Goal: Task Accomplishment & Management: Use online tool/utility

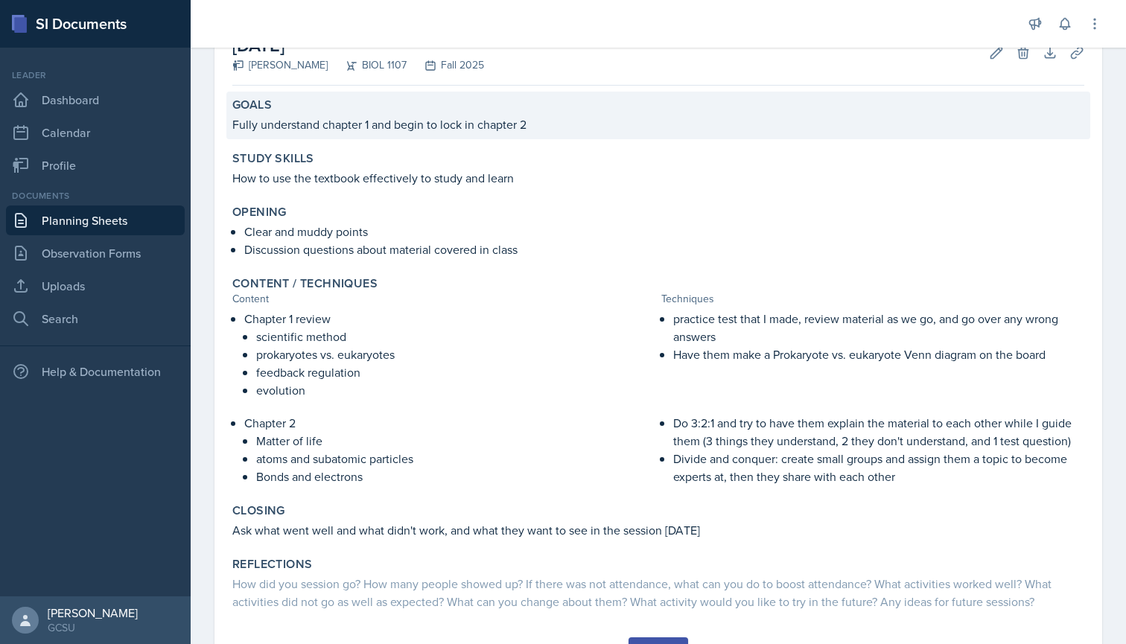
scroll to position [146, 0]
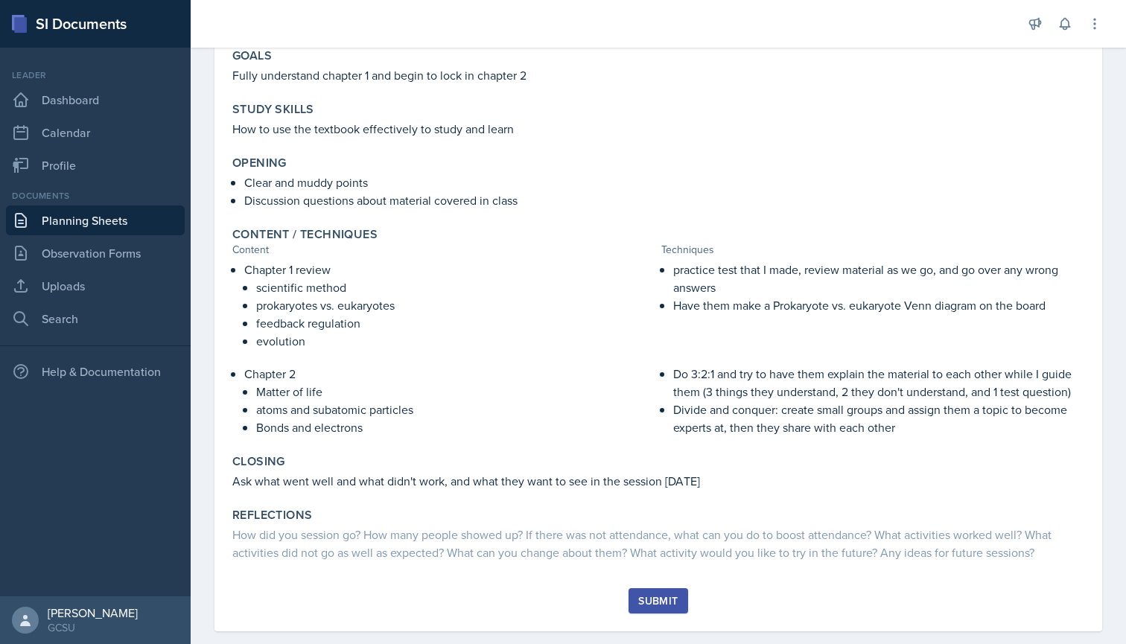
click at [678, 604] on button "Submit" at bounding box center [657, 600] width 59 height 25
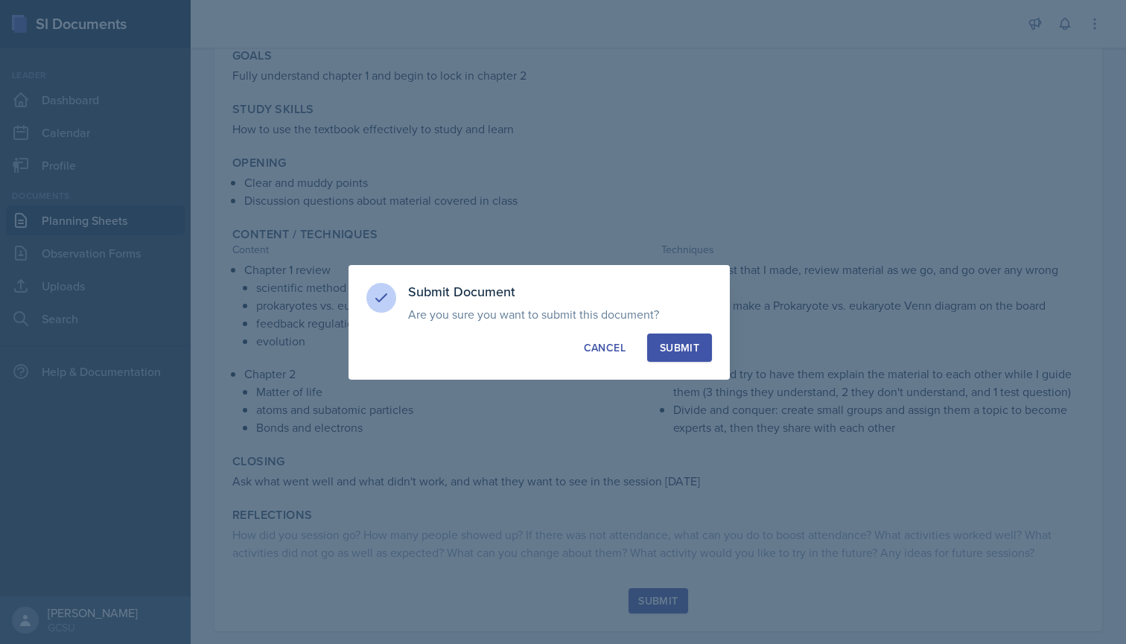
click at [689, 347] on div "Submit" at bounding box center [679, 347] width 39 height 15
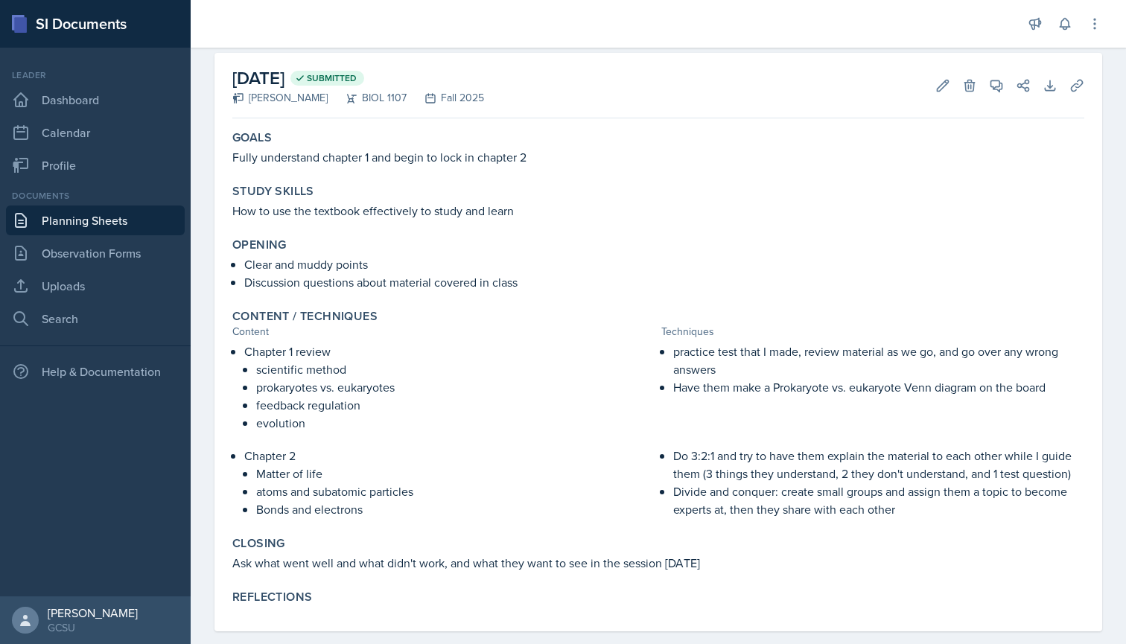
scroll to position [54, 0]
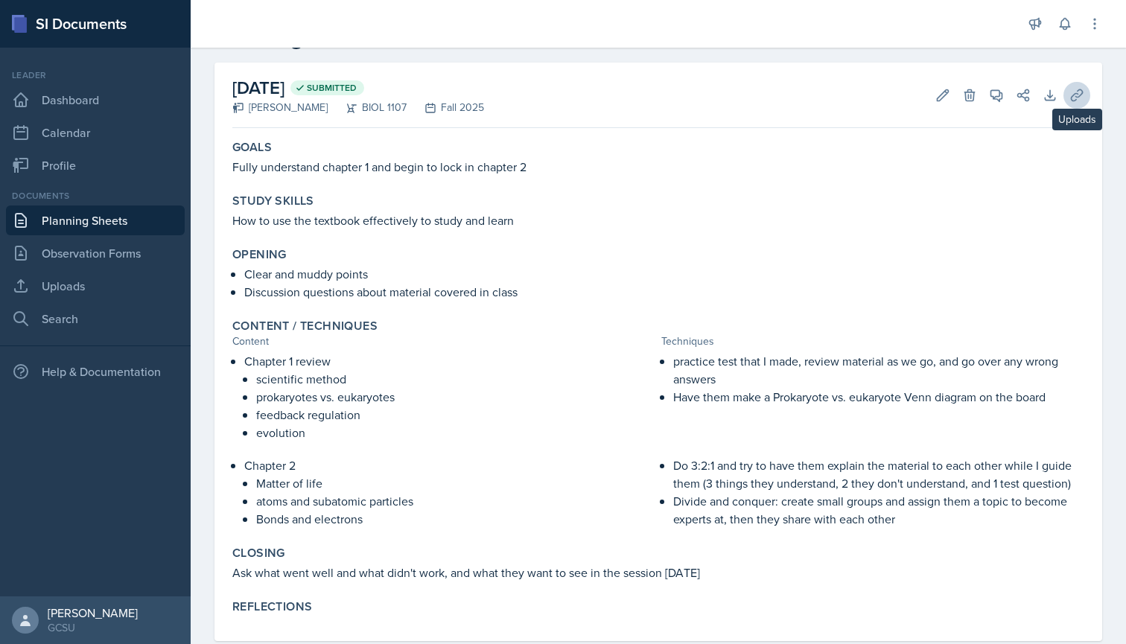
click at [1077, 106] on button "Uploads" at bounding box center [1076, 95] width 27 height 27
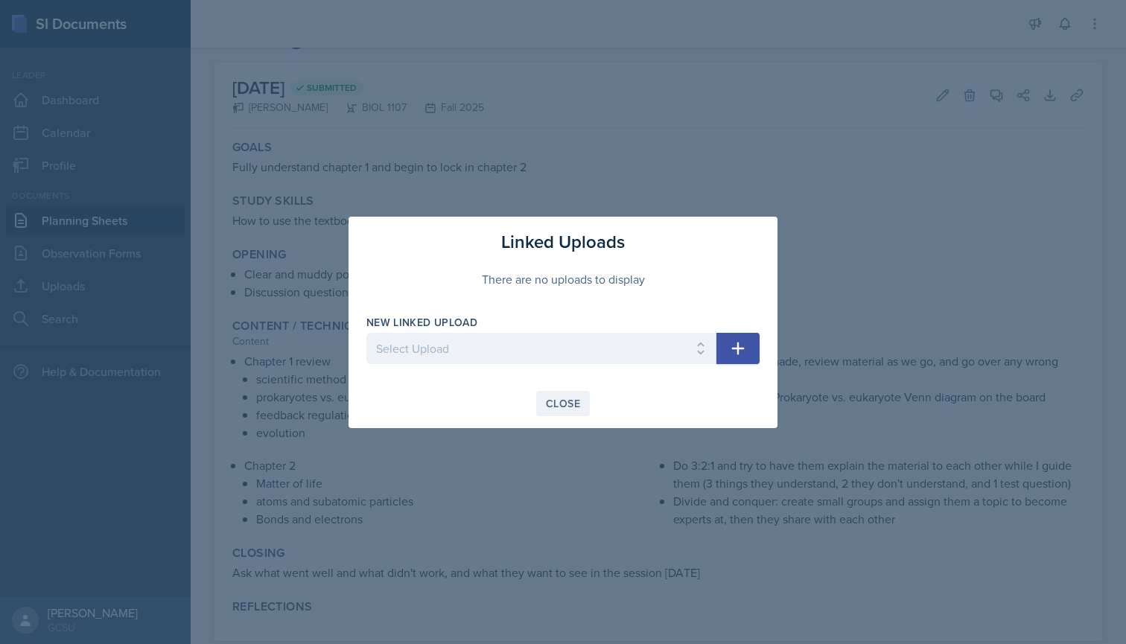
click at [560, 398] on div "Close" at bounding box center [563, 404] width 34 height 12
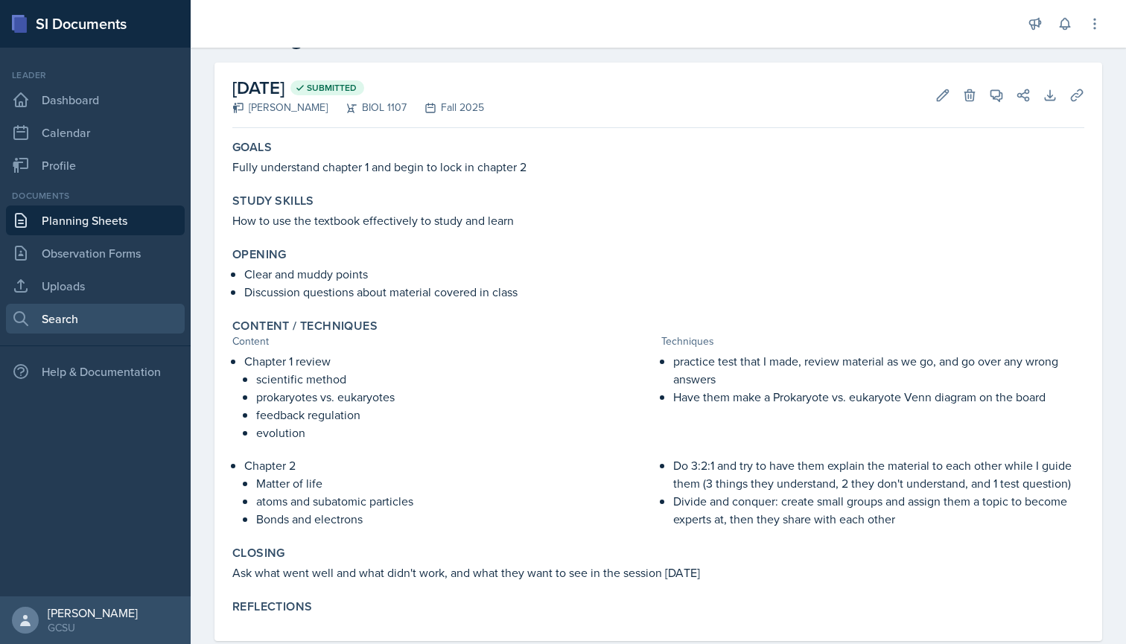
click at [100, 323] on link "Search" at bounding box center [95, 319] width 179 height 30
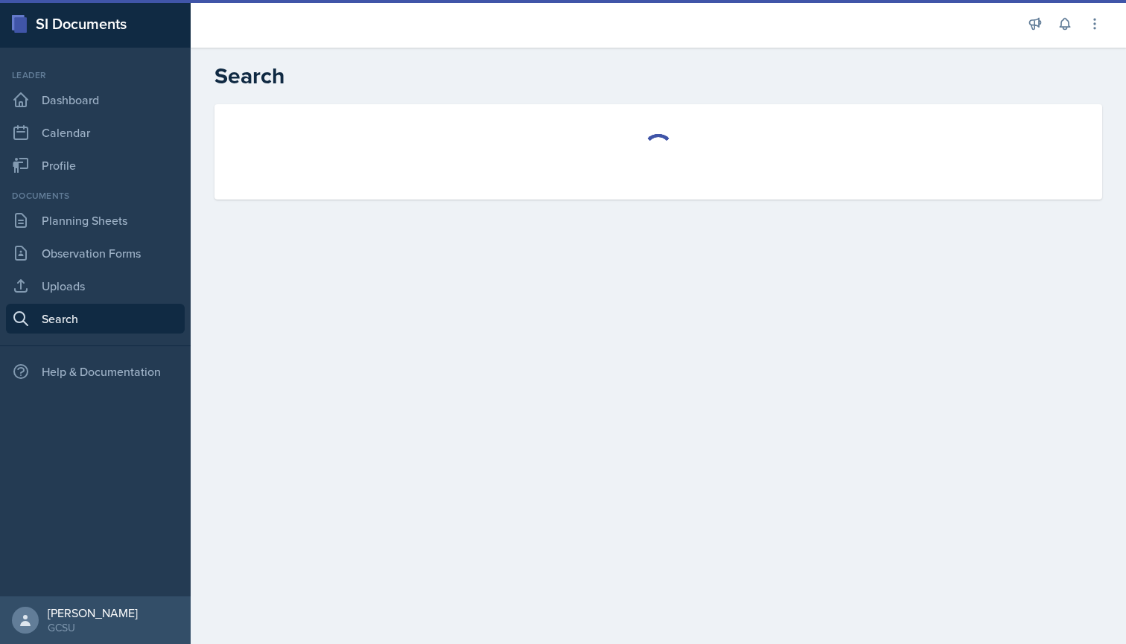
select select "all"
select select "1"
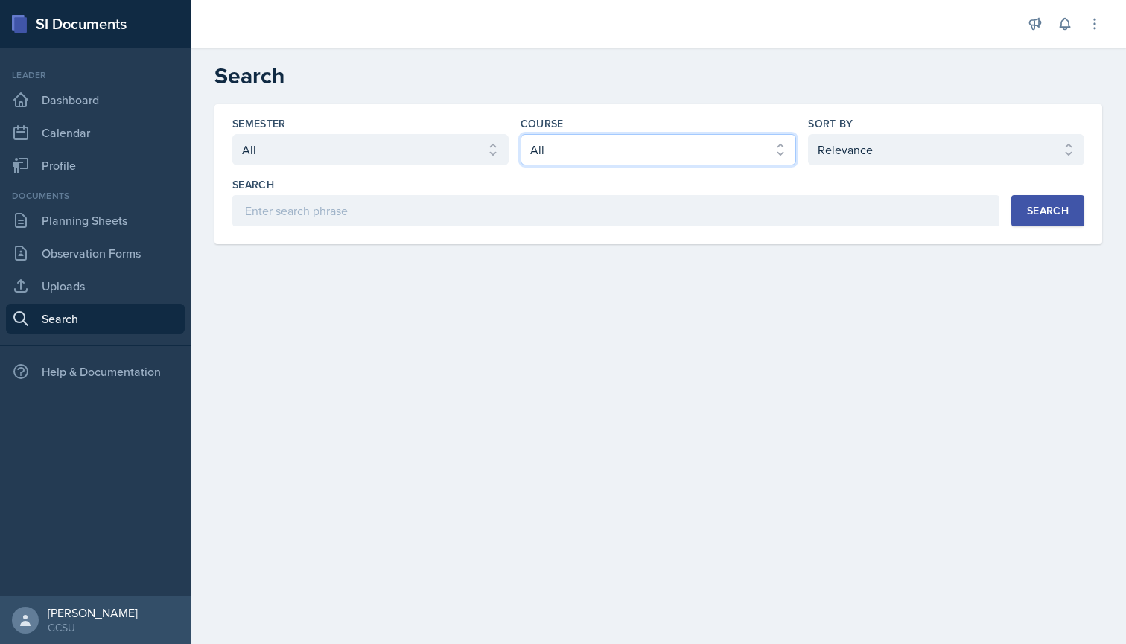
select select "f563b5ee-2306-4600-b49e-4e785f6b30e5"
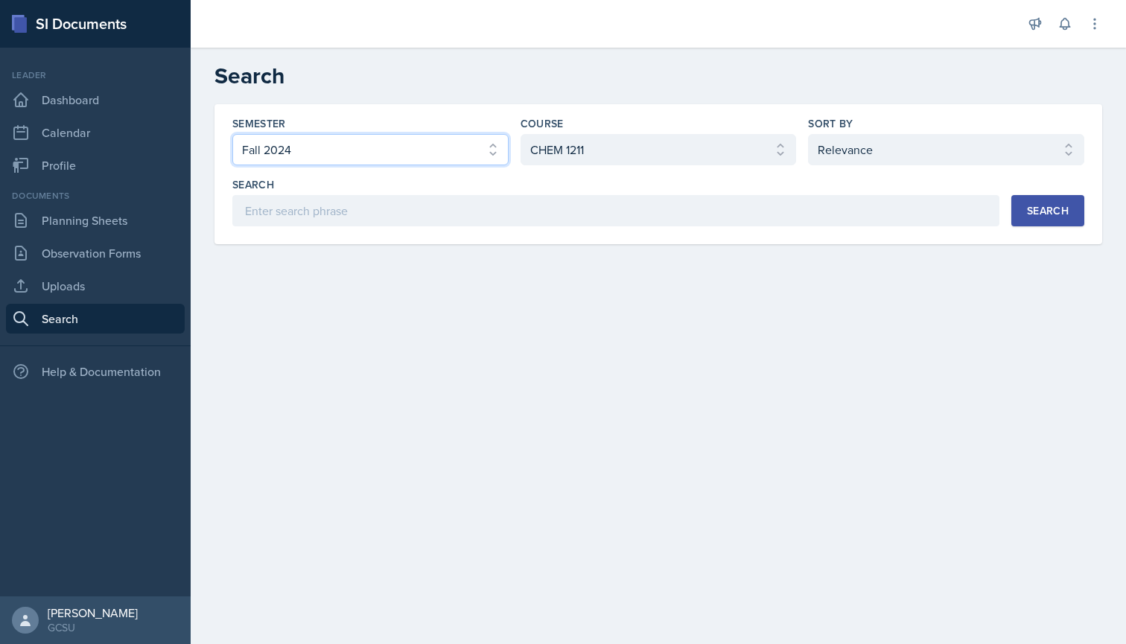
select select "e7b6c66a-987a-4ab3-92d3-5526cc86007b"
click at [1032, 212] on div "Search" at bounding box center [1048, 211] width 42 height 12
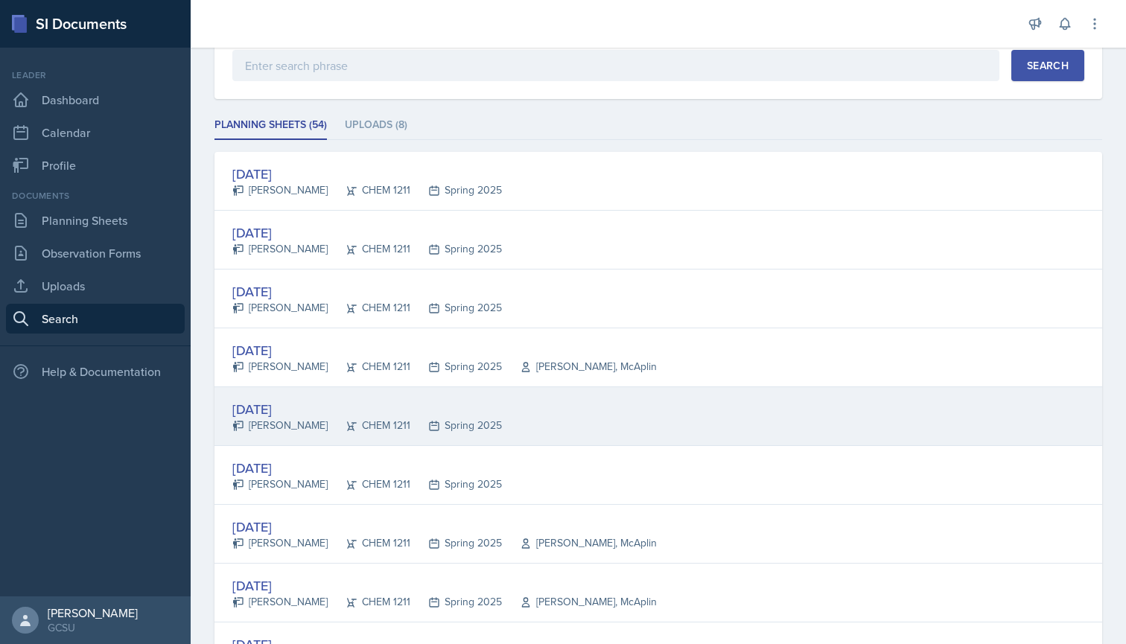
scroll to position [145, 0]
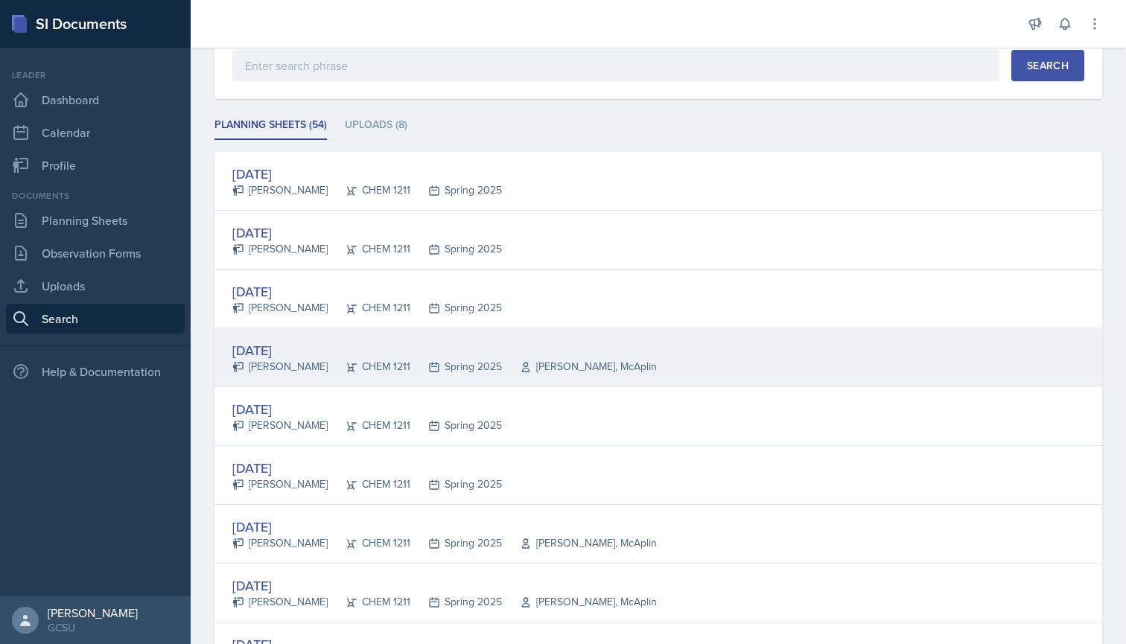
click at [278, 356] on div "[DATE]" at bounding box center [444, 350] width 424 height 20
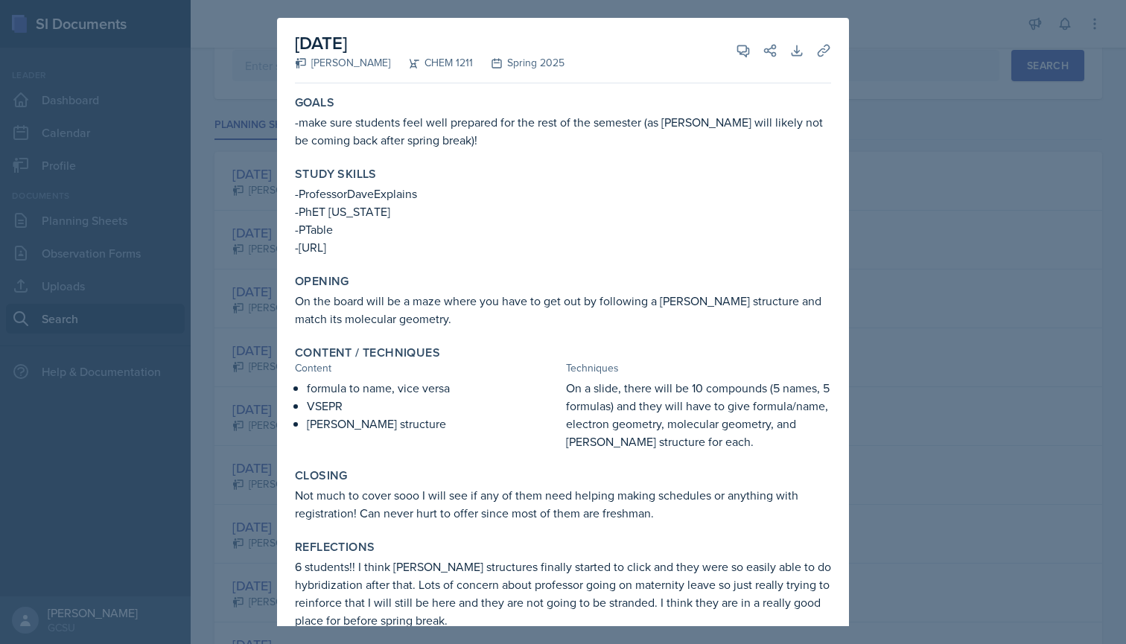
click at [253, 337] on div at bounding box center [563, 322] width 1126 height 644
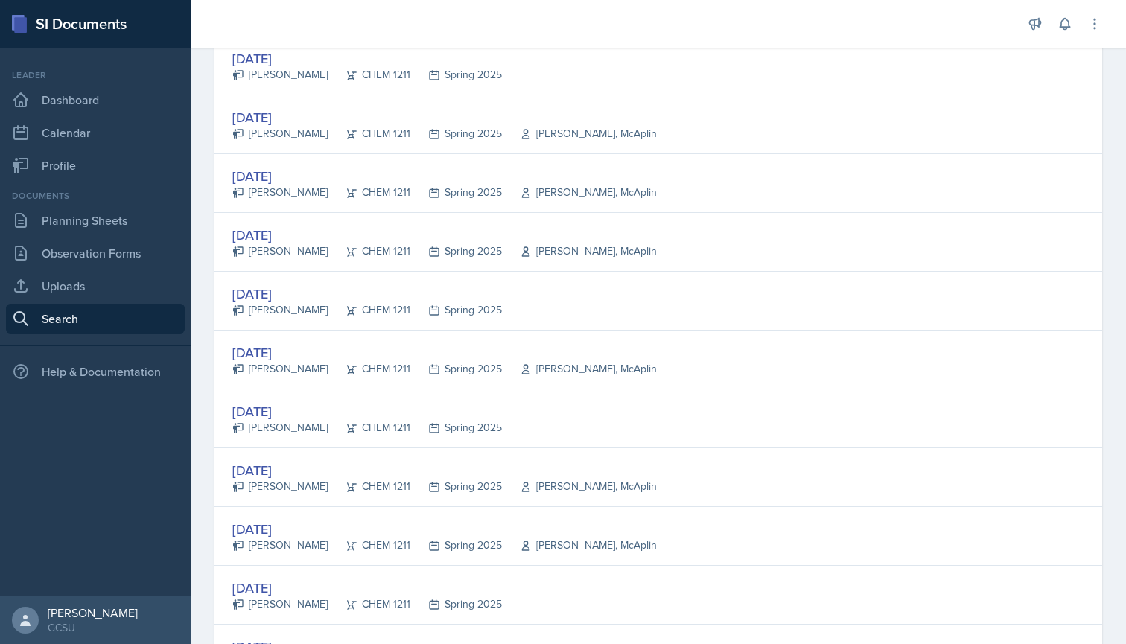
scroll to position [1969, 0]
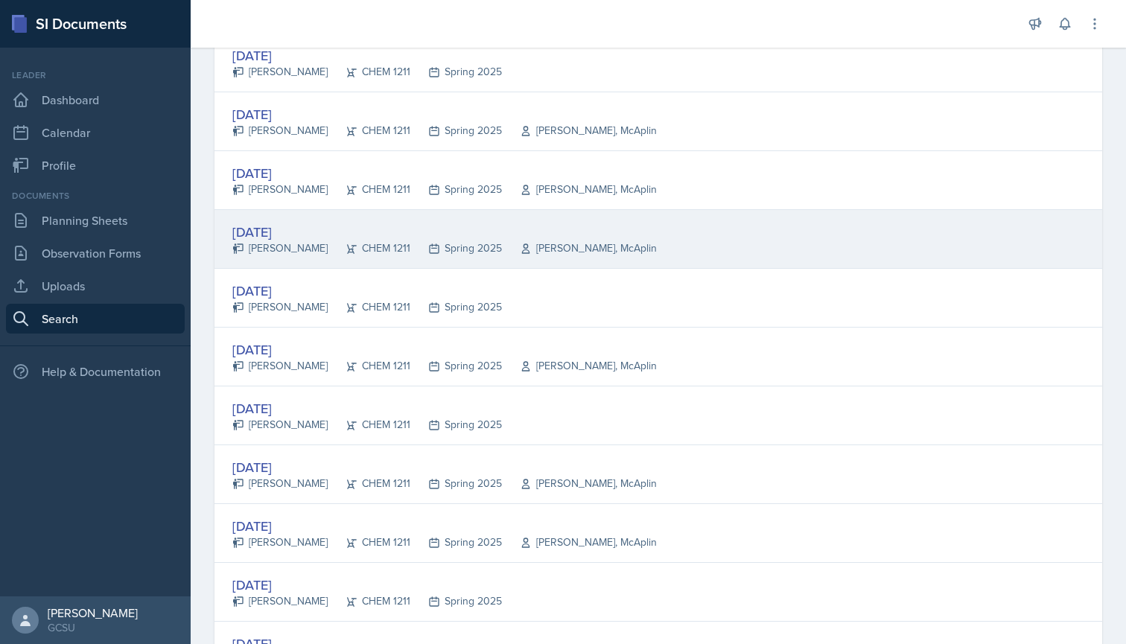
click at [268, 231] on div "[DATE]" at bounding box center [444, 232] width 424 height 20
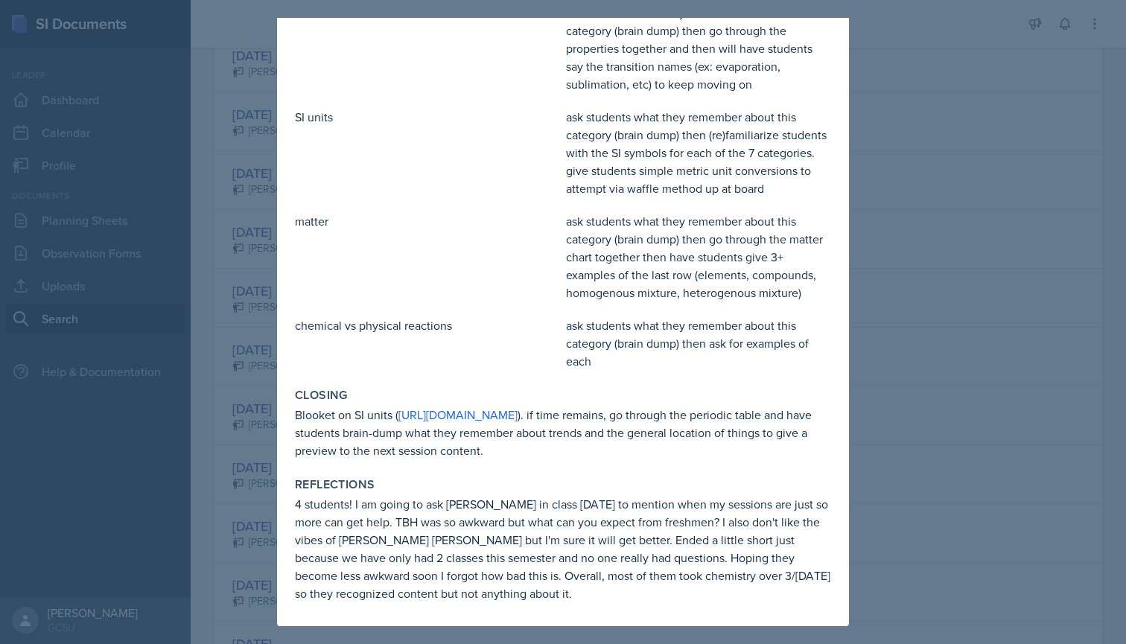
scroll to position [375, 0]
click at [187, 438] on div at bounding box center [563, 322] width 1126 height 644
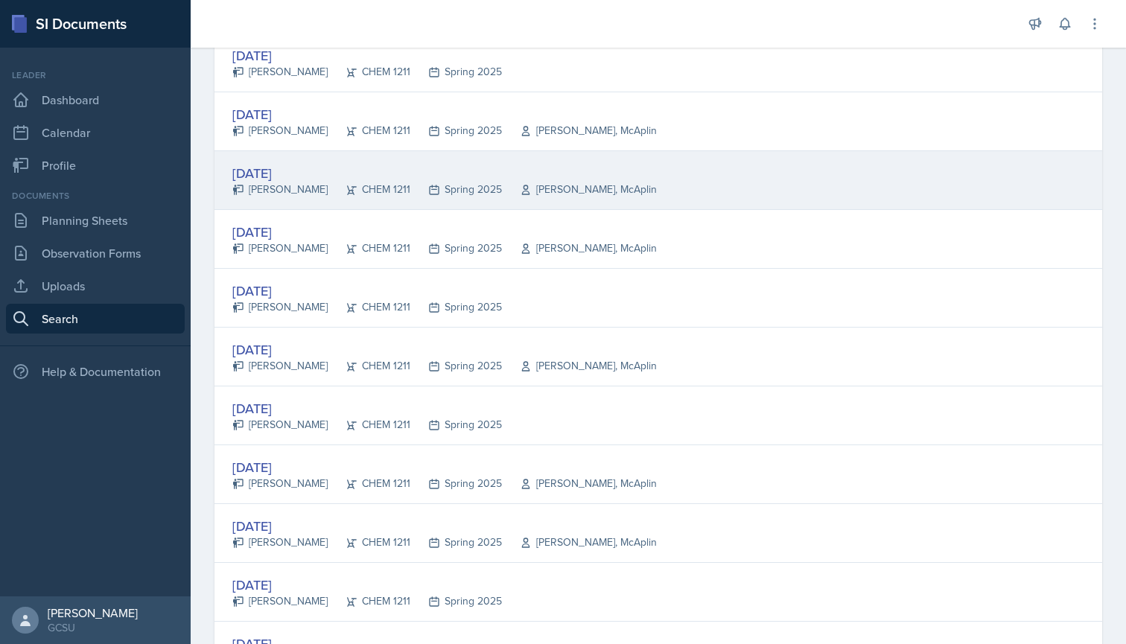
click at [281, 176] on div "[DATE]" at bounding box center [444, 173] width 424 height 20
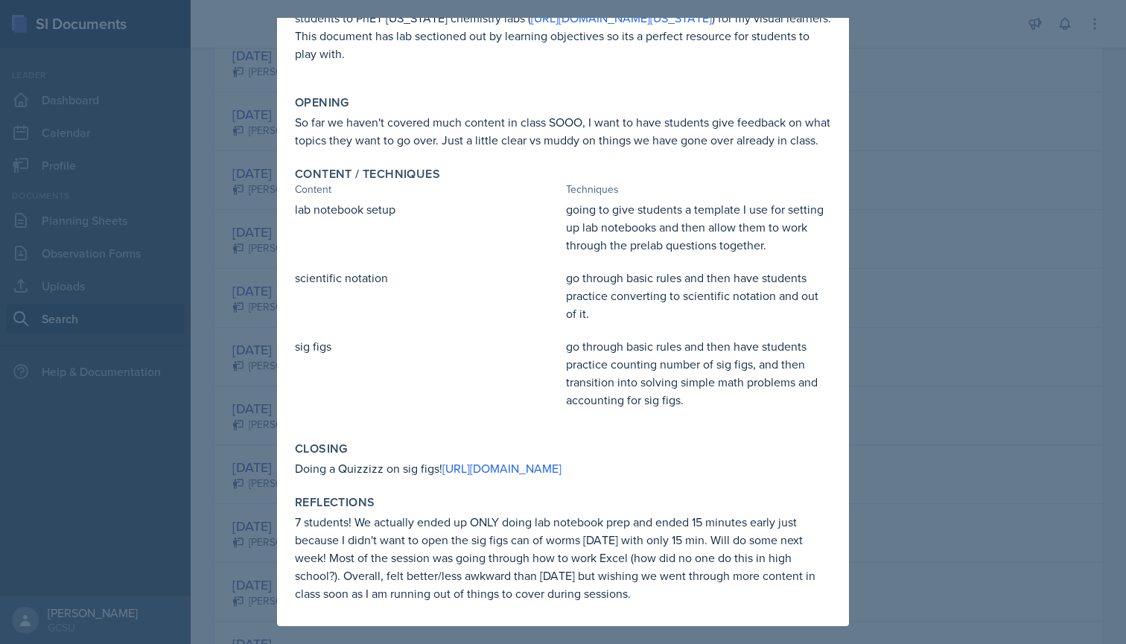
scroll to position [247, 0]
click at [241, 232] on div at bounding box center [563, 322] width 1126 height 644
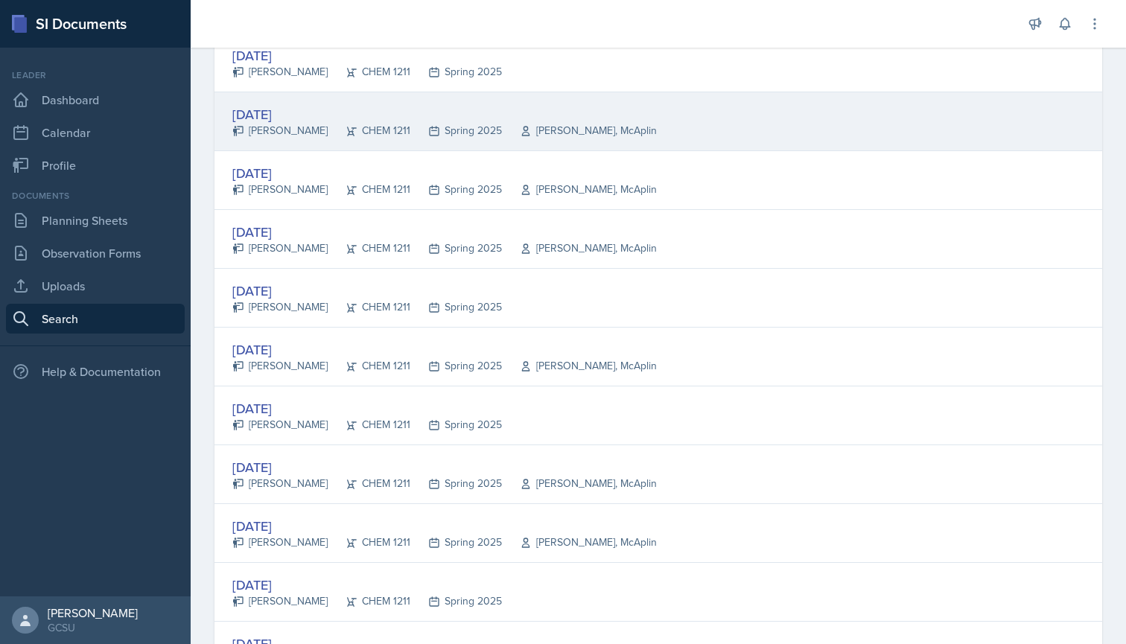
click at [291, 116] on div "[DATE]" at bounding box center [444, 114] width 424 height 20
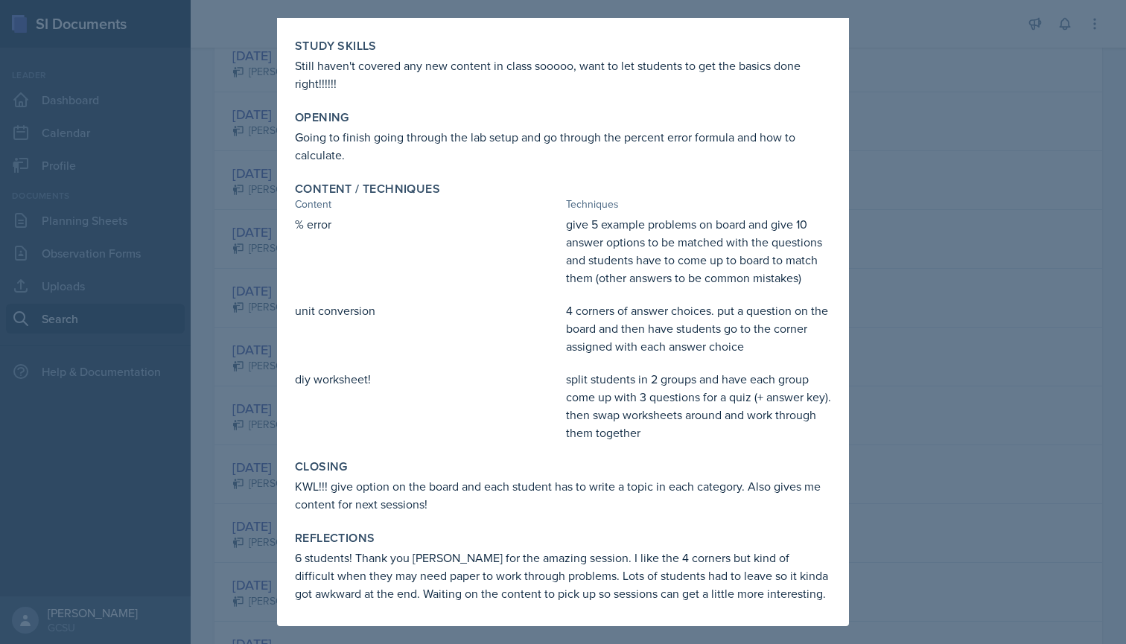
scroll to position [128, 0]
click at [249, 372] on div at bounding box center [563, 322] width 1126 height 644
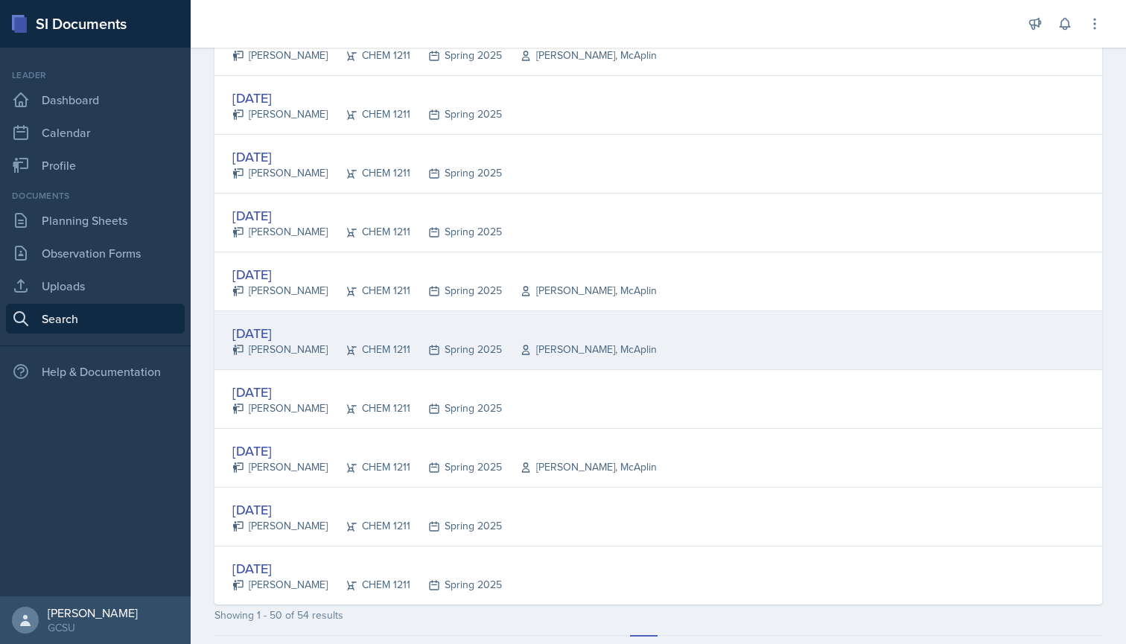
scroll to position [2638, 0]
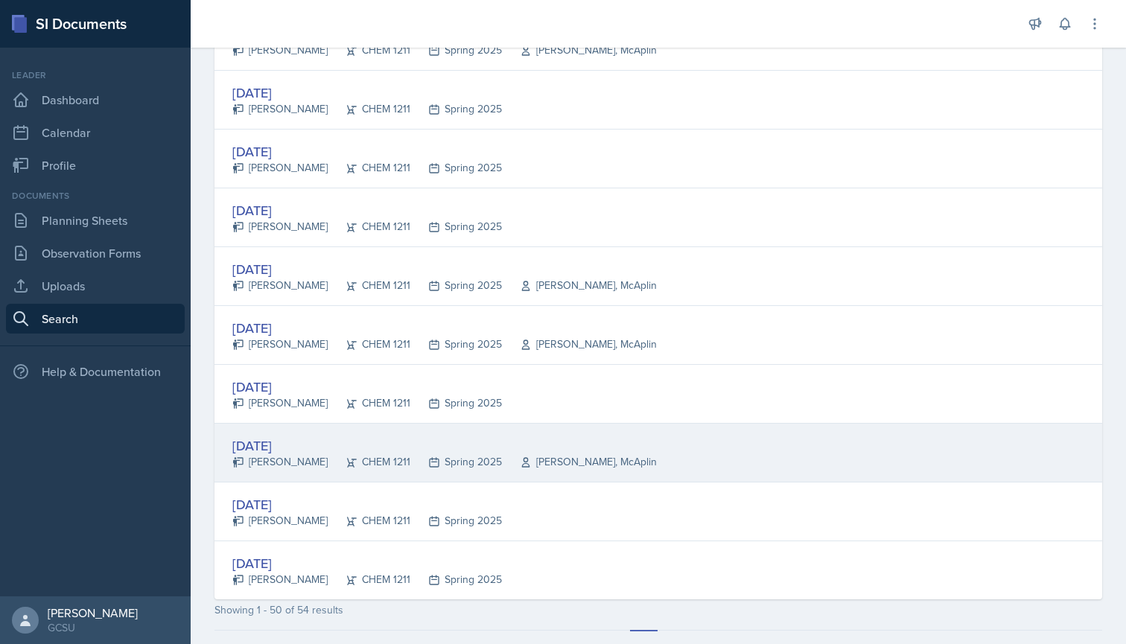
click at [299, 438] on div "[DATE]" at bounding box center [444, 446] width 424 height 20
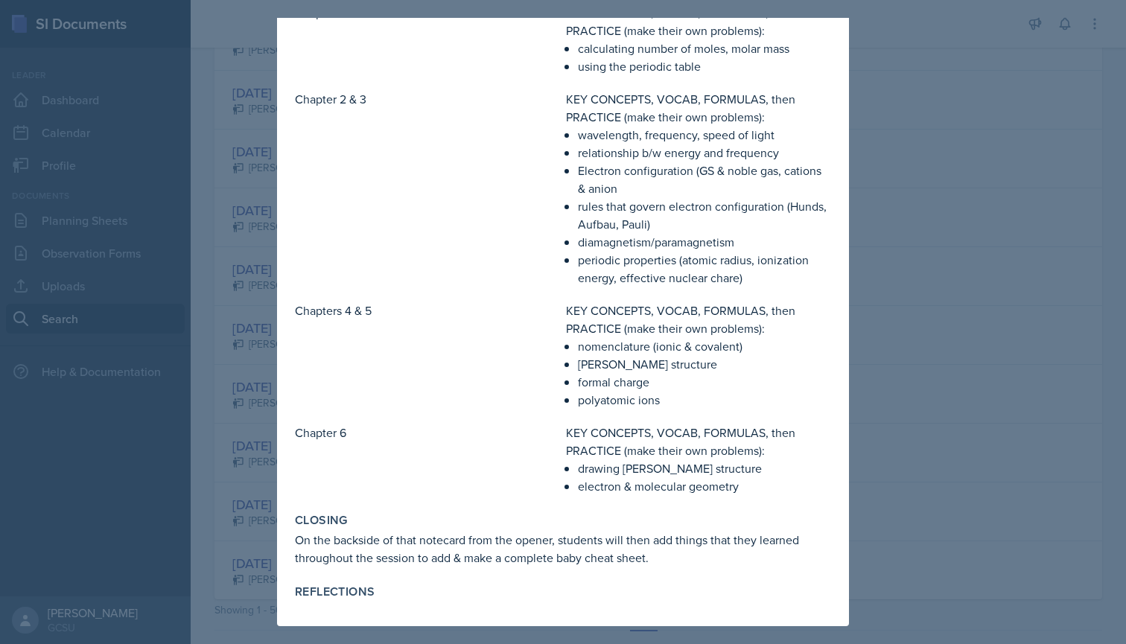
scroll to position [376, 0]
click at [236, 453] on div at bounding box center [563, 322] width 1126 height 644
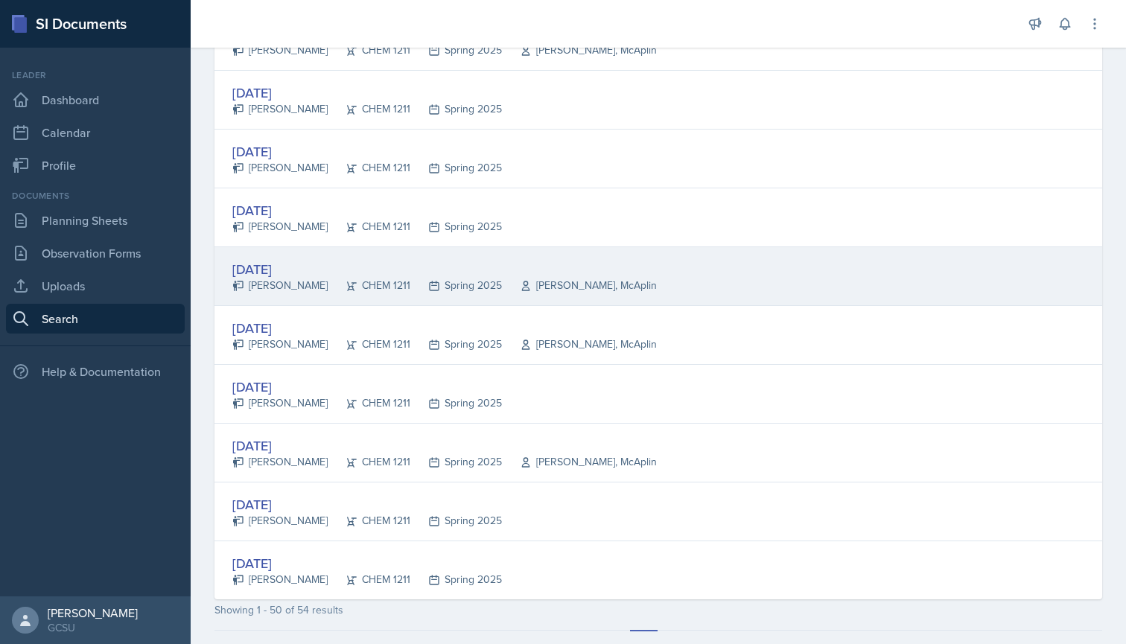
click at [287, 270] on div "[DATE]" at bounding box center [444, 269] width 424 height 20
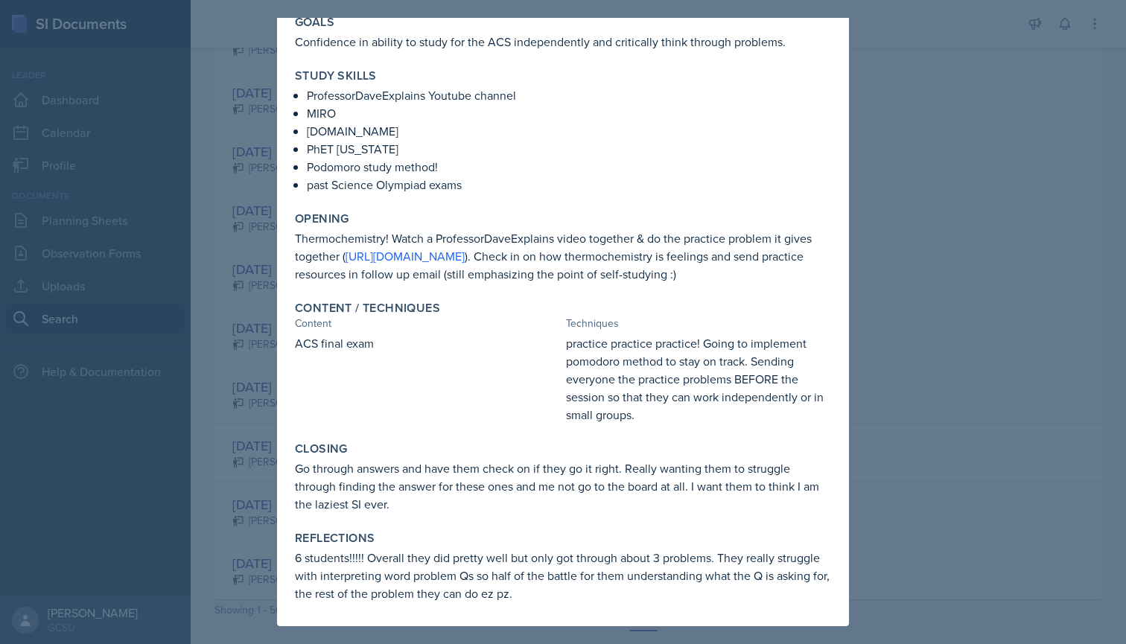
scroll to position [80, 0]
click at [205, 324] on div at bounding box center [563, 322] width 1126 height 644
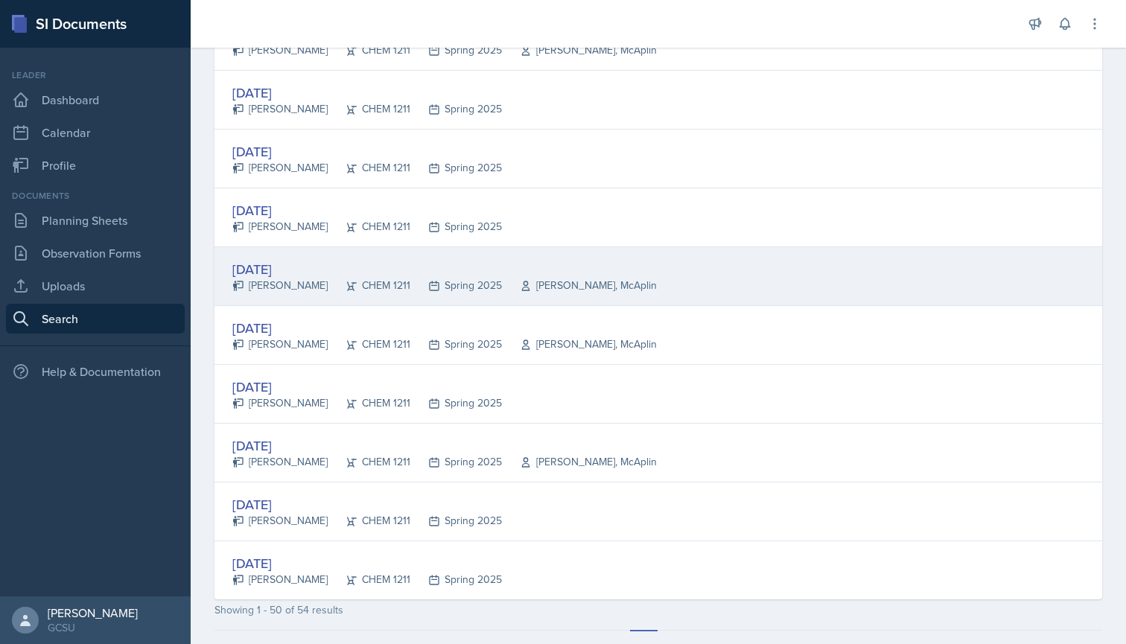
click at [302, 267] on div "[DATE]" at bounding box center [444, 269] width 424 height 20
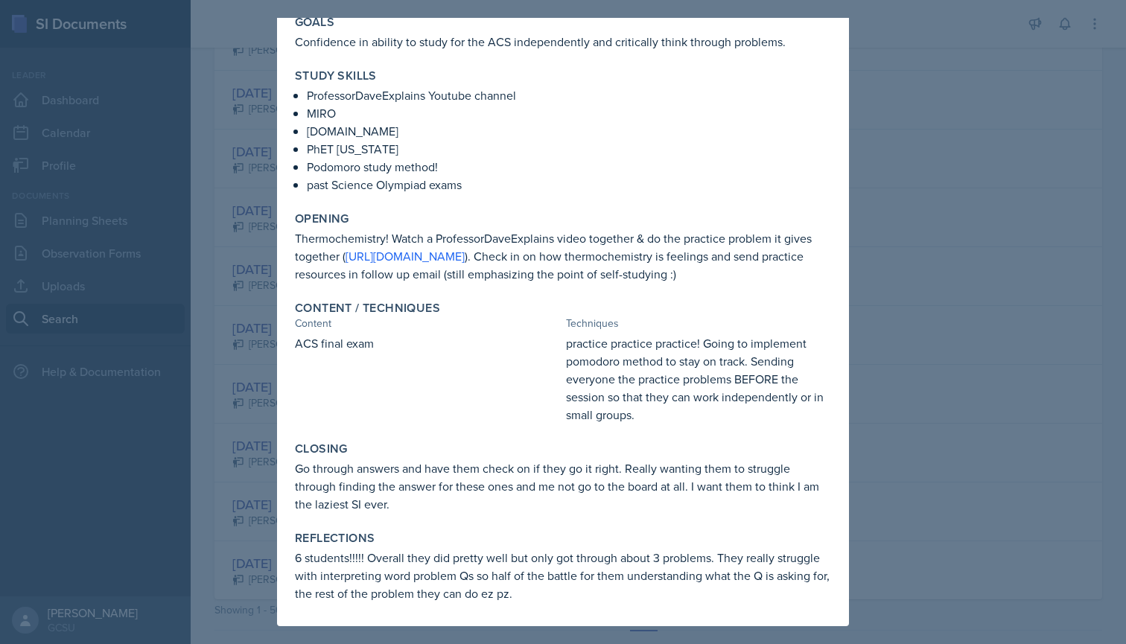
click at [281, 300] on div "[DATE] [PERSON_NAME] CHEM 1211 Spring 2025 View Comments Comments Send Share Do…" at bounding box center [563, 281] width 572 height 689
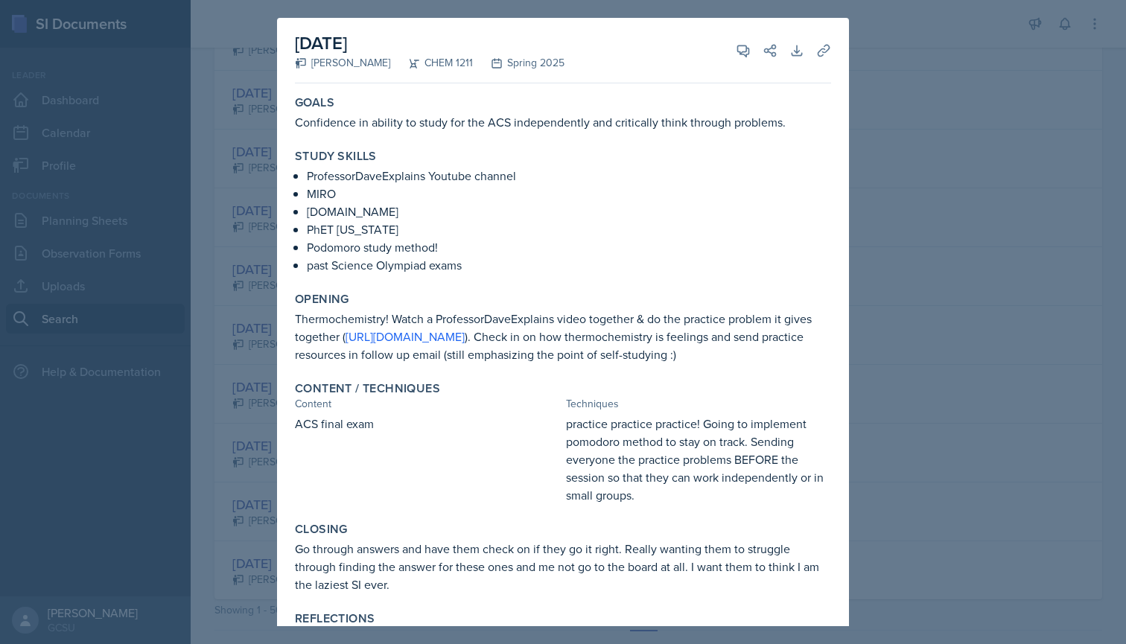
click at [247, 289] on div at bounding box center [563, 322] width 1126 height 644
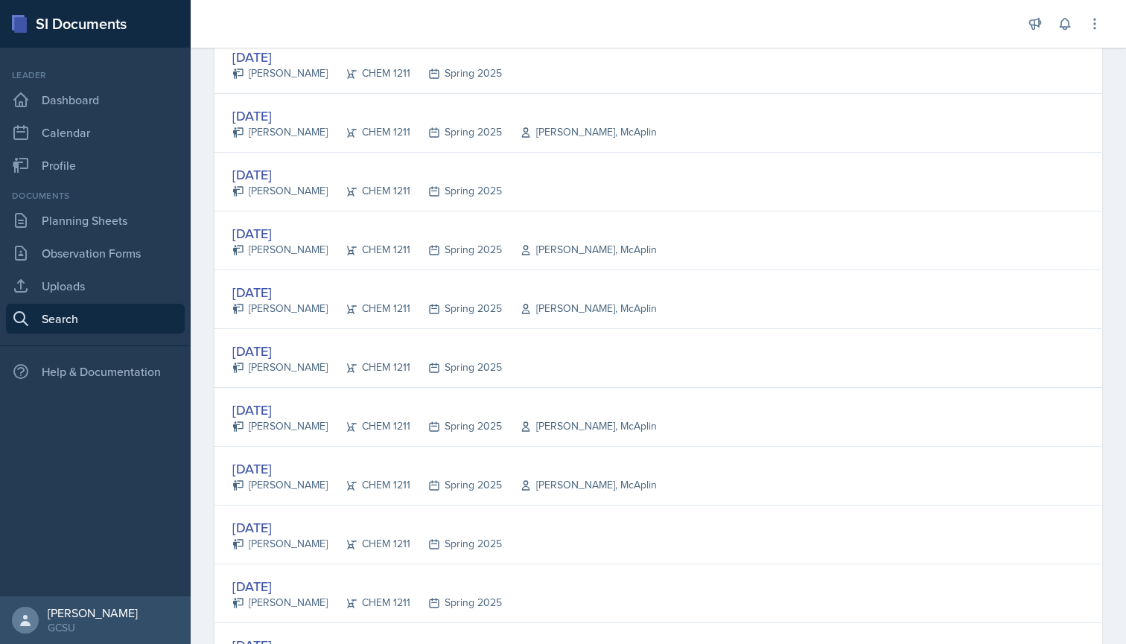
scroll to position [2198, 0]
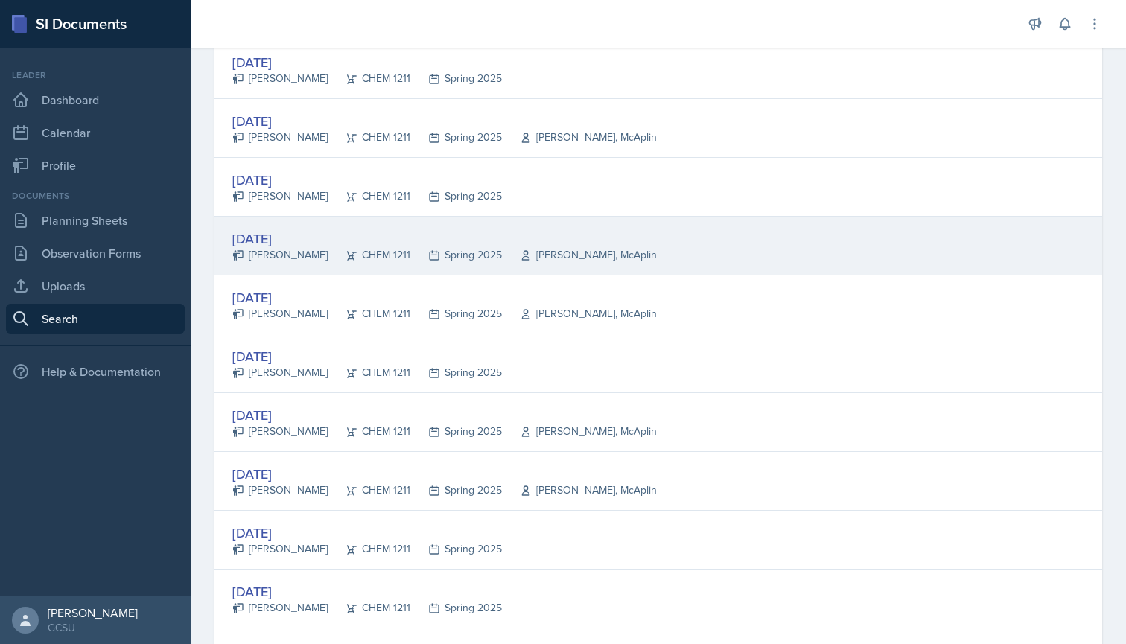
click at [298, 238] on div "[DATE]" at bounding box center [444, 239] width 424 height 20
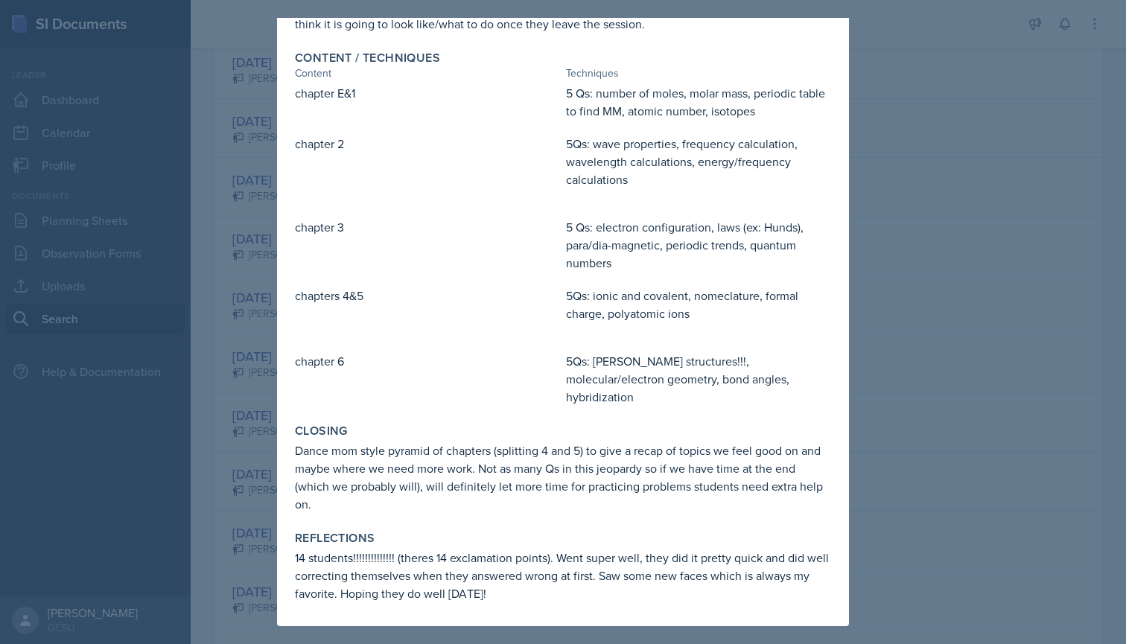
scroll to position [488, 0]
click at [917, 68] on div at bounding box center [563, 322] width 1126 height 644
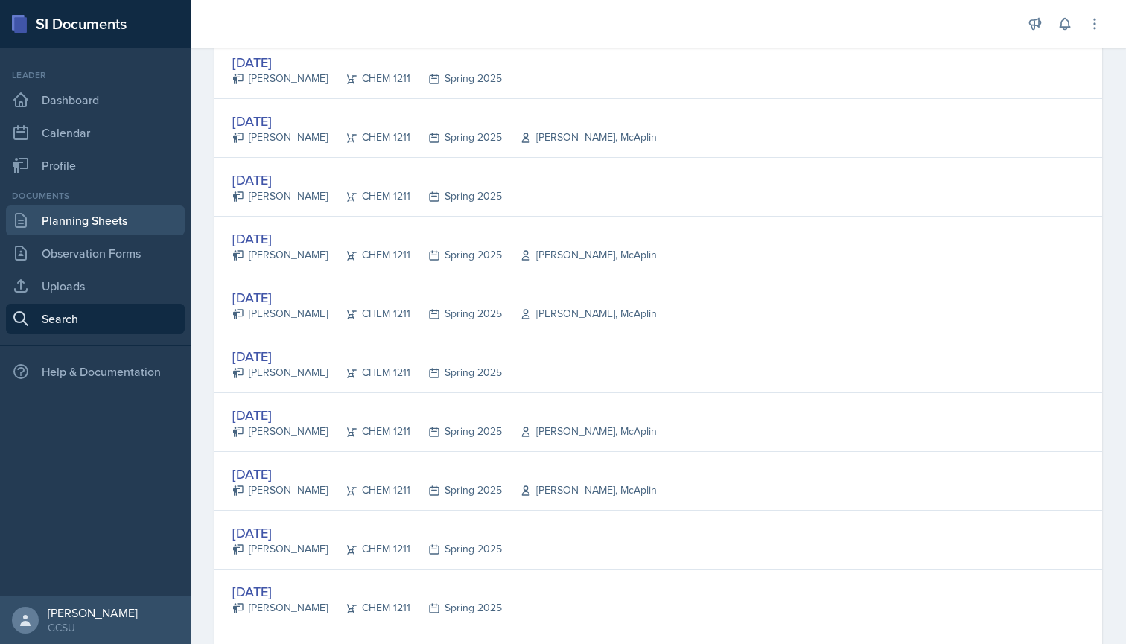
click at [92, 215] on link "Planning Sheets" at bounding box center [95, 220] width 179 height 30
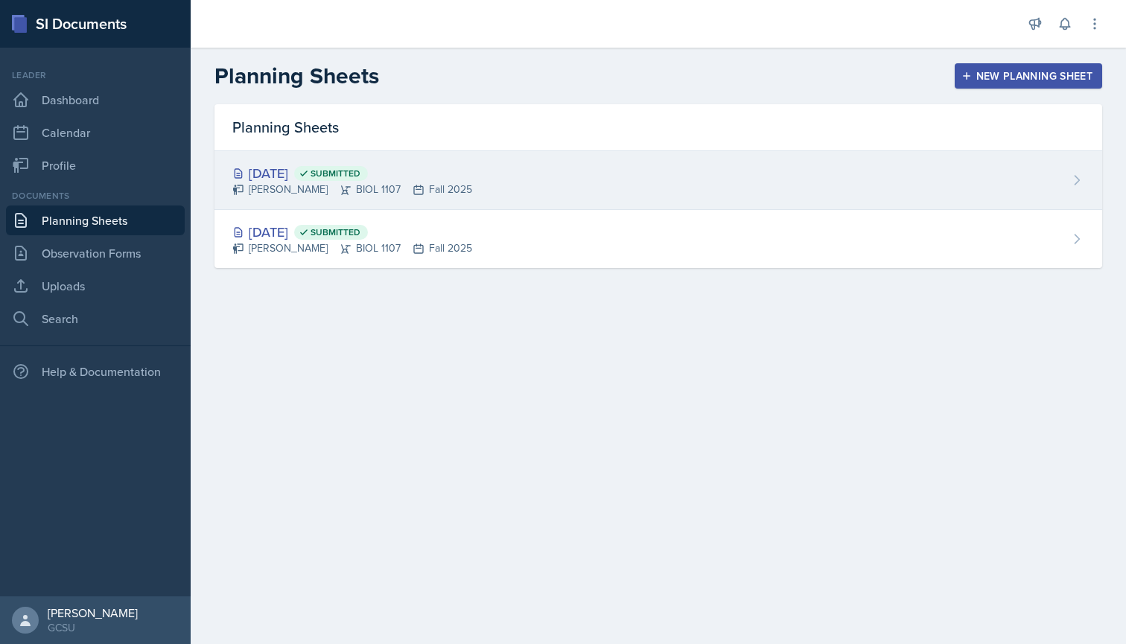
click at [314, 174] on div "[DATE] Submitted" at bounding box center [352, 173] width 240 height 20
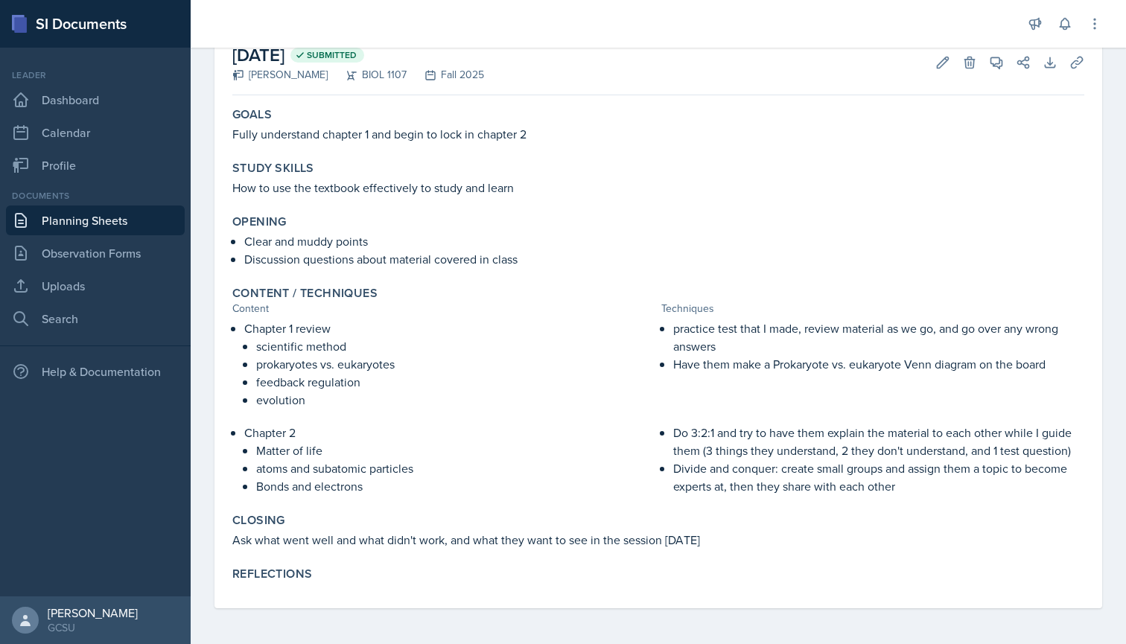
scroll to position [87, 0]
click at [350, 471] on p "atoms and subatomic particles" at bounding box center [455, 468] width 399 height 18
click at [365, 488] on p "Bonds and electrons" at bounding box center [455, 486] width 399 height 18
click at [949, 66] on icon at bounding box center [942, 62] width 15 height 15
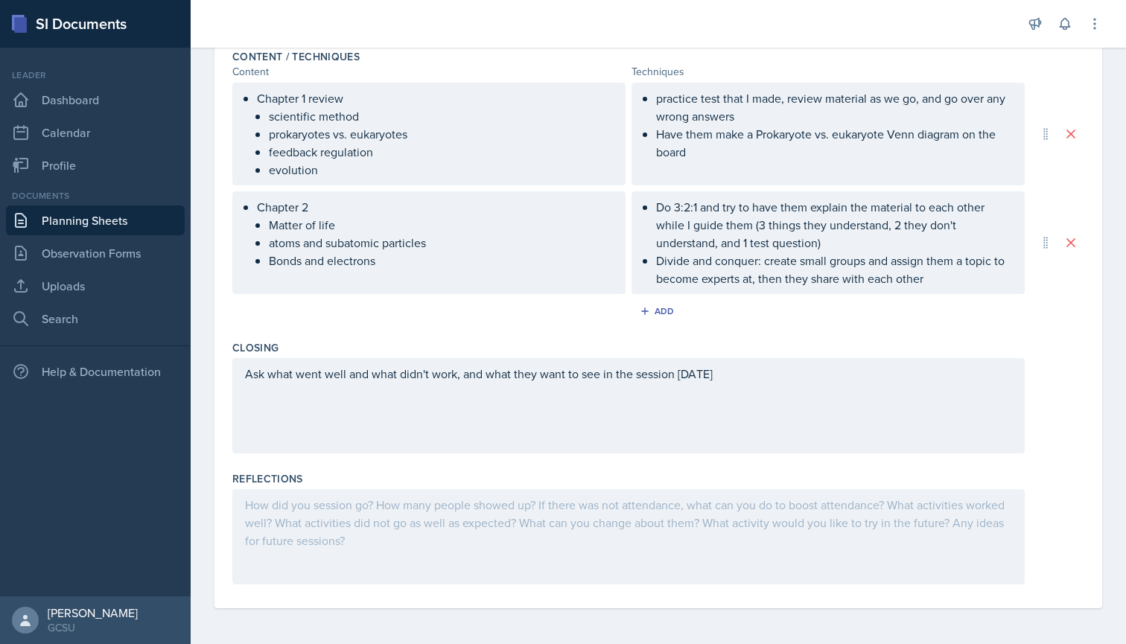
scroll to position [482, 0]
click at [391, 273] on div "Chapter 2 Matter of life atoms and subatomic particles Bonds and electrons" at bounding box center [428, 242] width 393 height 103
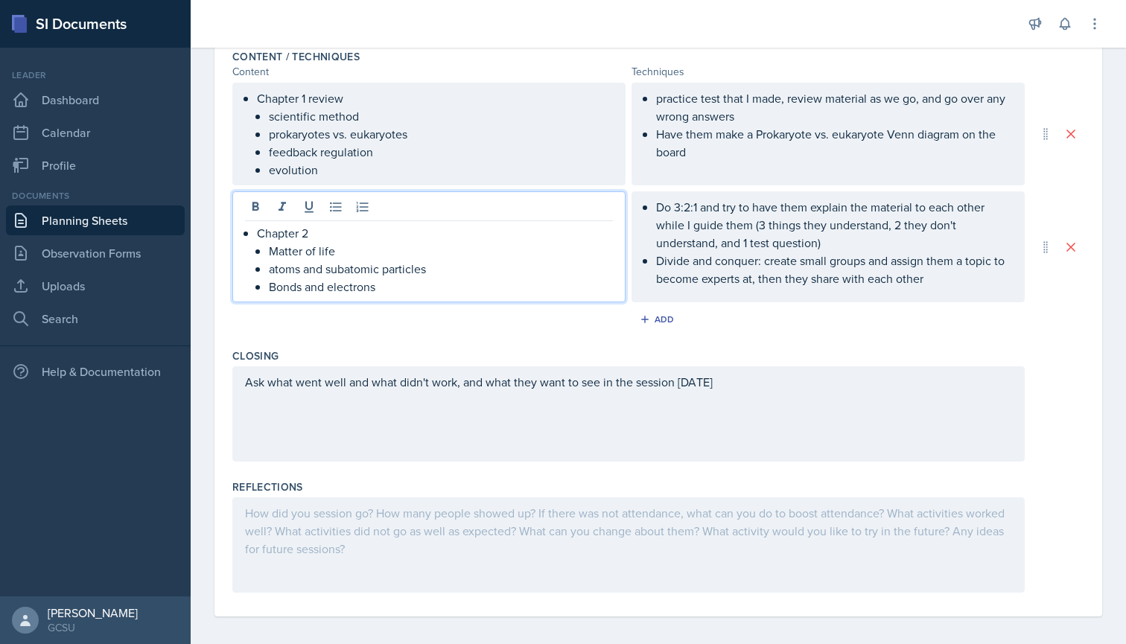
click at [383, 287] on p "Bonds and electrons" at bounding box center [441, 287] width 344 height 18
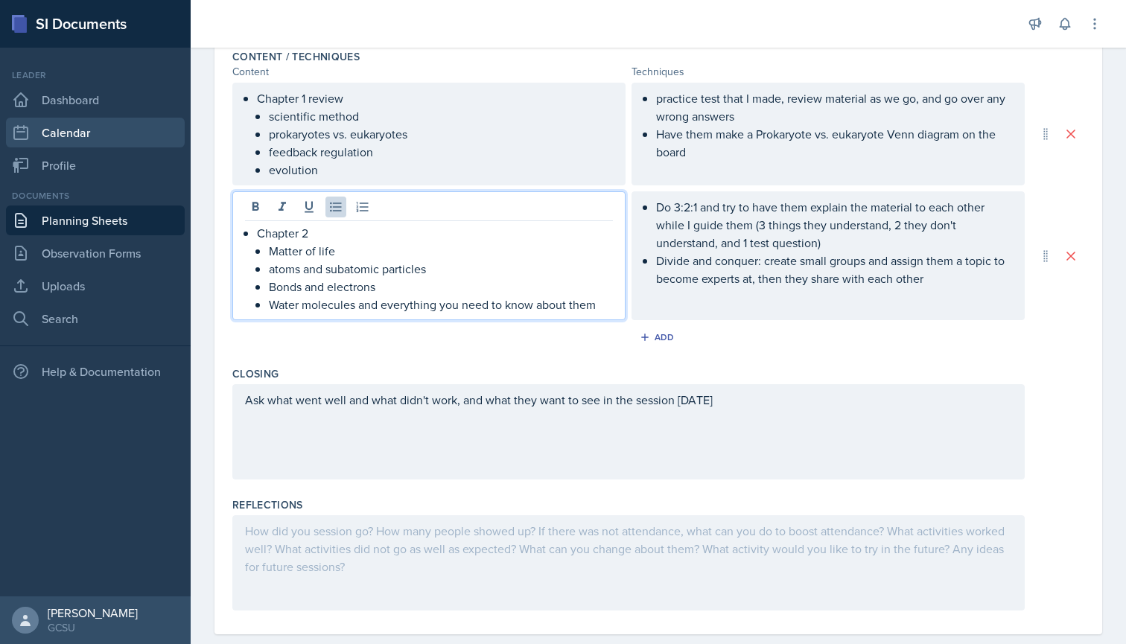
click at [83, 122] on link "Calendar" at bounding box center [95, 133] width 179 height 30
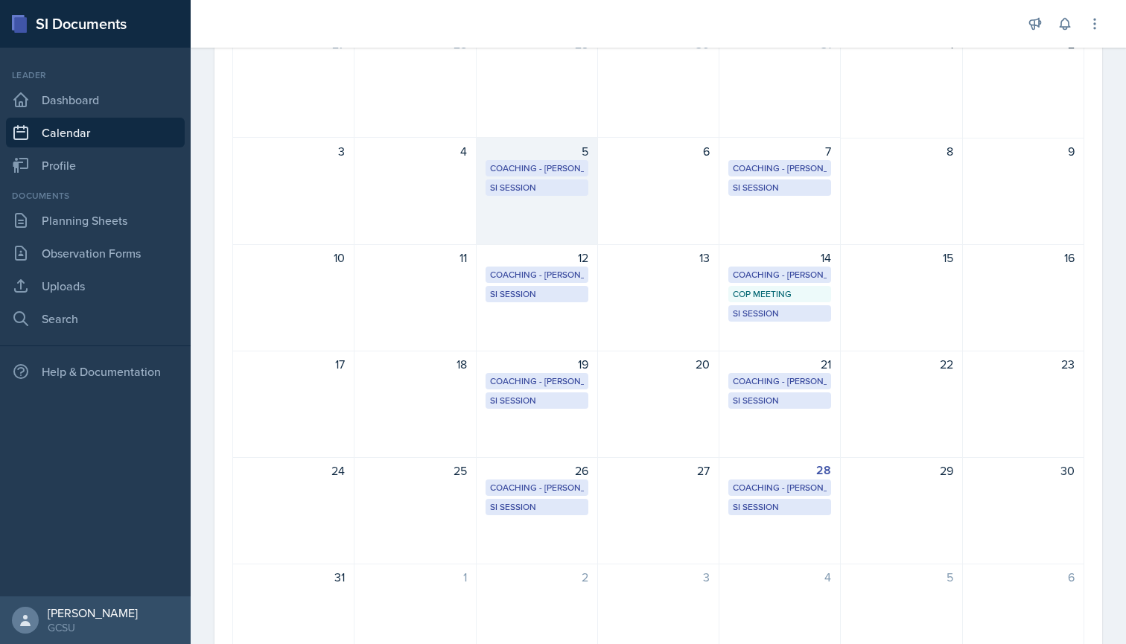
scroll to position [194, 0]
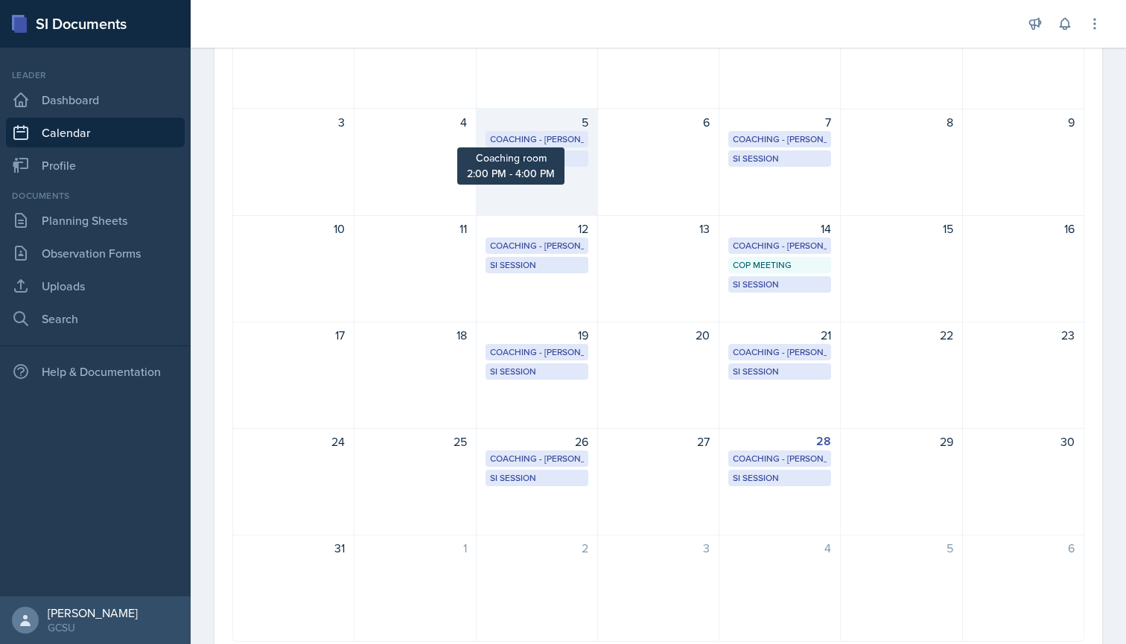
click at [537, 138] on div "Coaching - [PERSON_NAME]" at bounding box center [537, 139] width 94 height 13
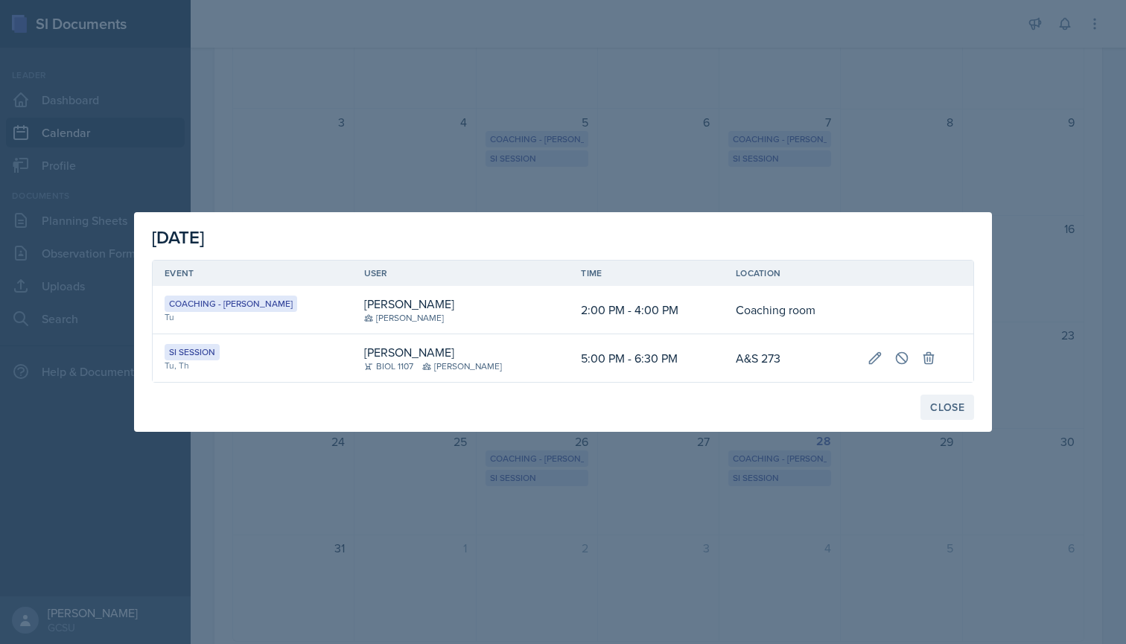
click at [951, 408] on div "Close" at bounding box center [947, 407] width 34 height 12
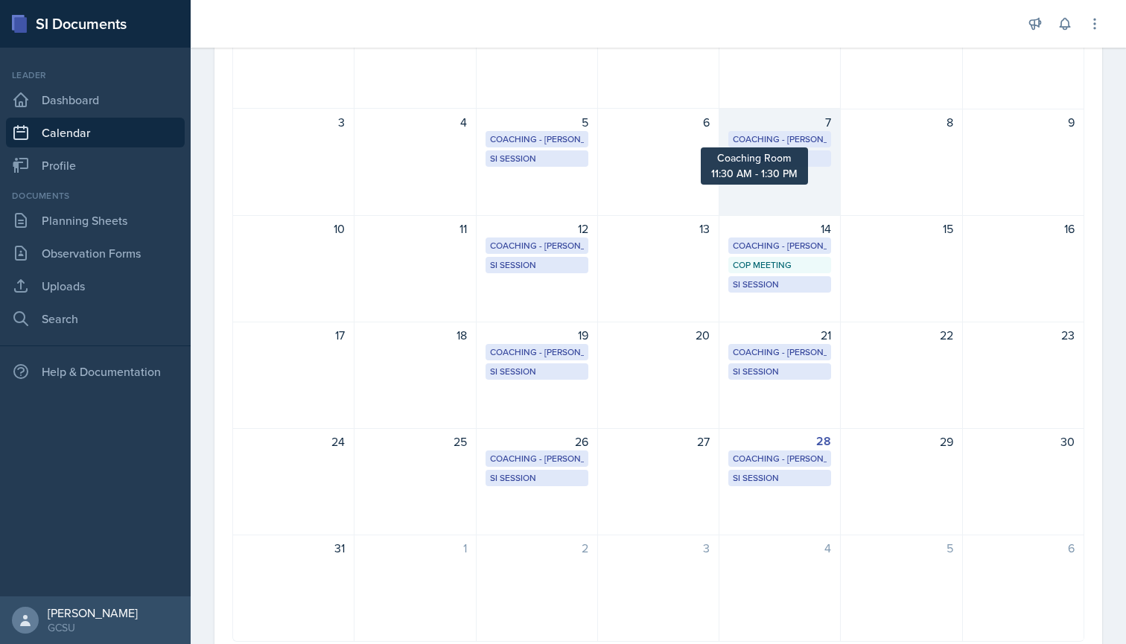
click at [780, 135] on div "Coaching - [PERSON_NAME]" at bounding box center [780, 139] width 94 height 13
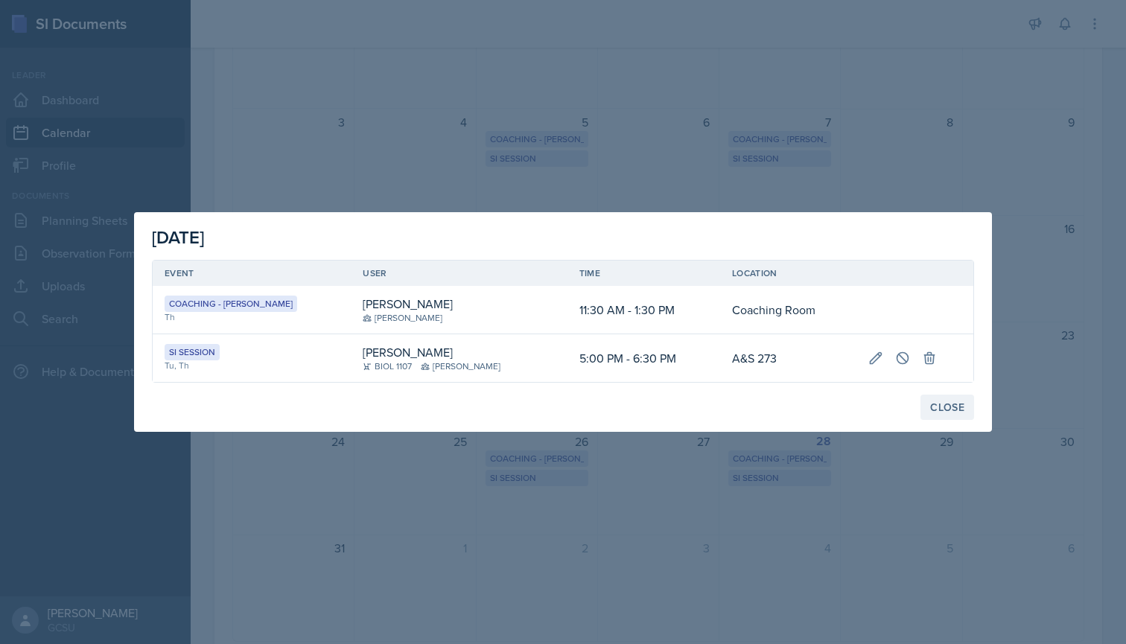
click at [948, 413] on div "Close" at bounding box center [947, 407] width 34 height 12
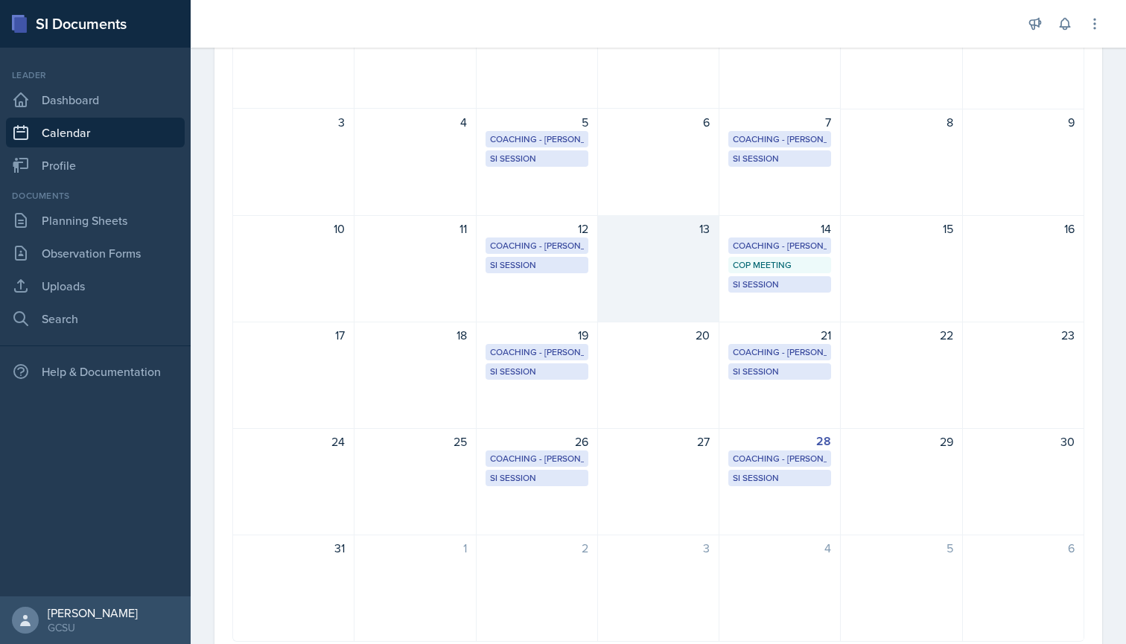
click at [628, 296] on div "13" at bounding box center [658, 268] width 121 height 107
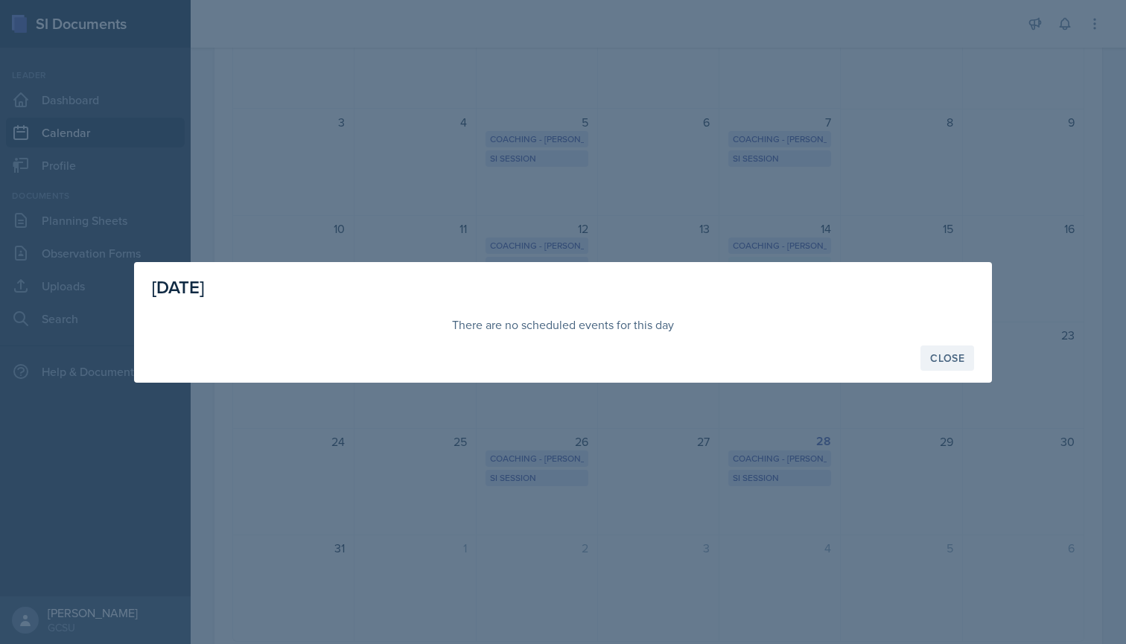
click at [926, 357] on button "Close" at bounding box center [947, 357] width 54 height 25
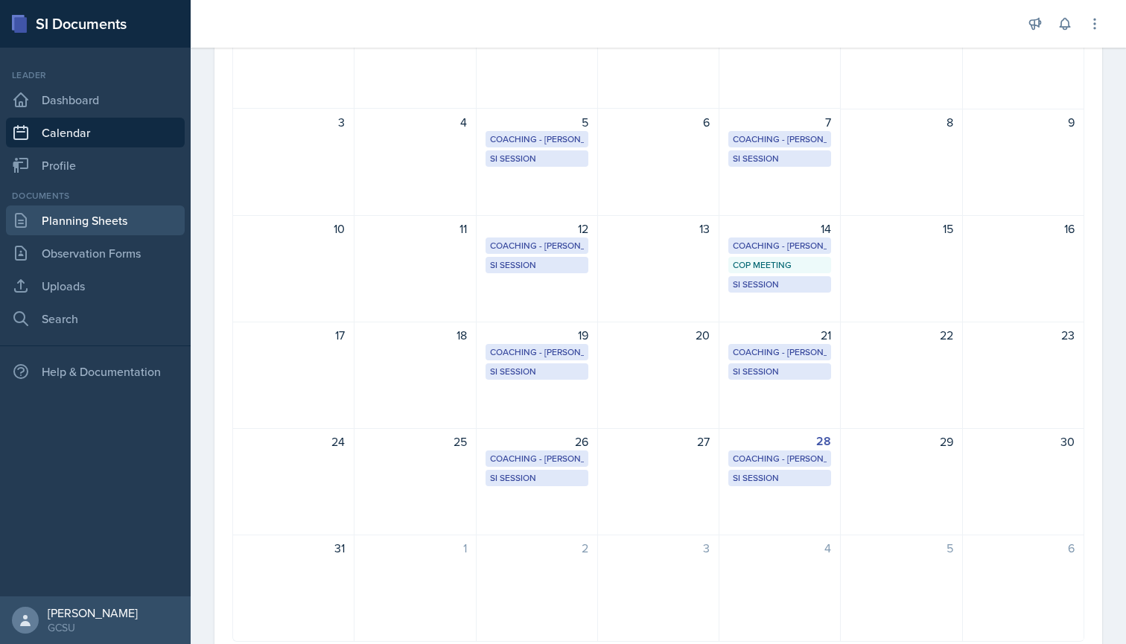
click at [96, 224] on link "Planning Sheets" at bounding box center [95, 220] width 179 height 30
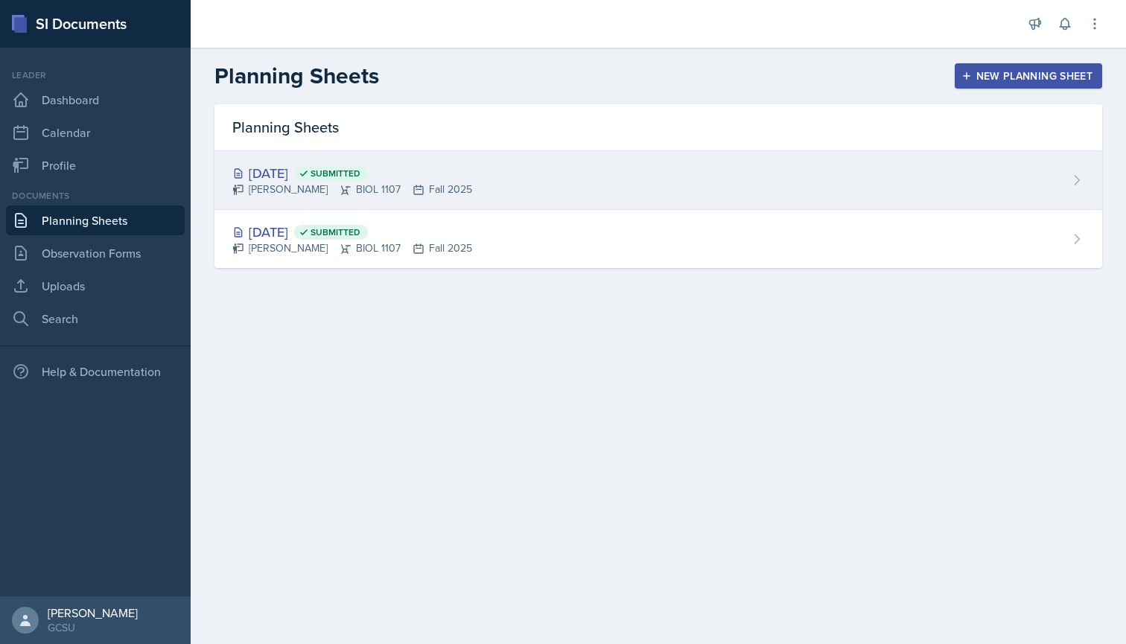
click at [436, 175] on div "[DATE] Submitted" at bounding box center [352, 173] width 240 height 20
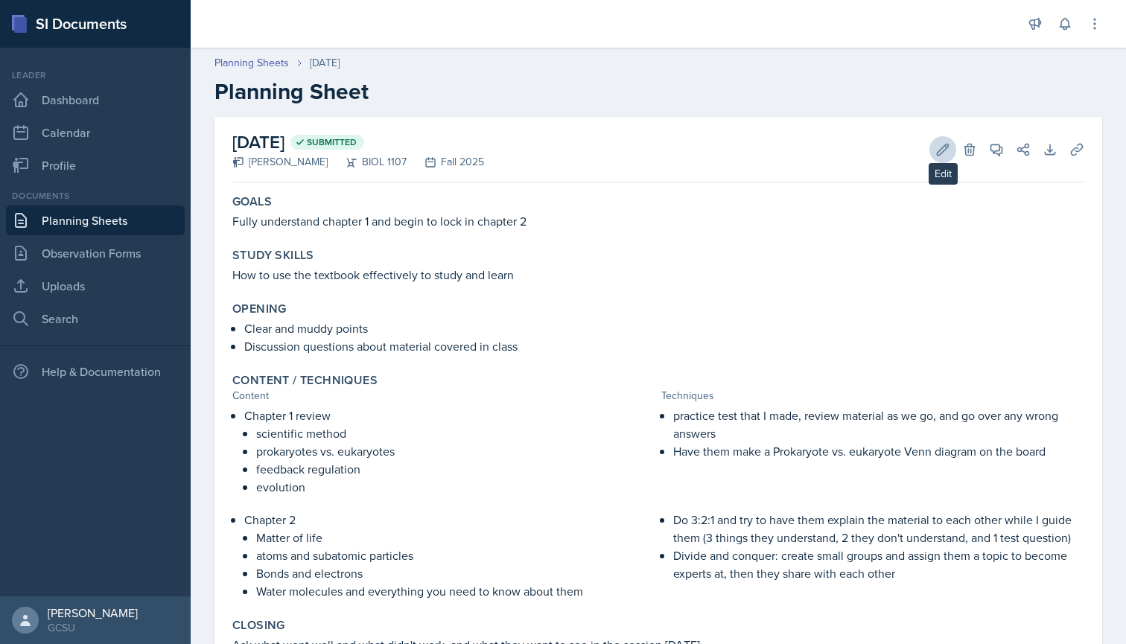
click at [939, 148] on icon at bounding box center [942, 149] width 15 height 15
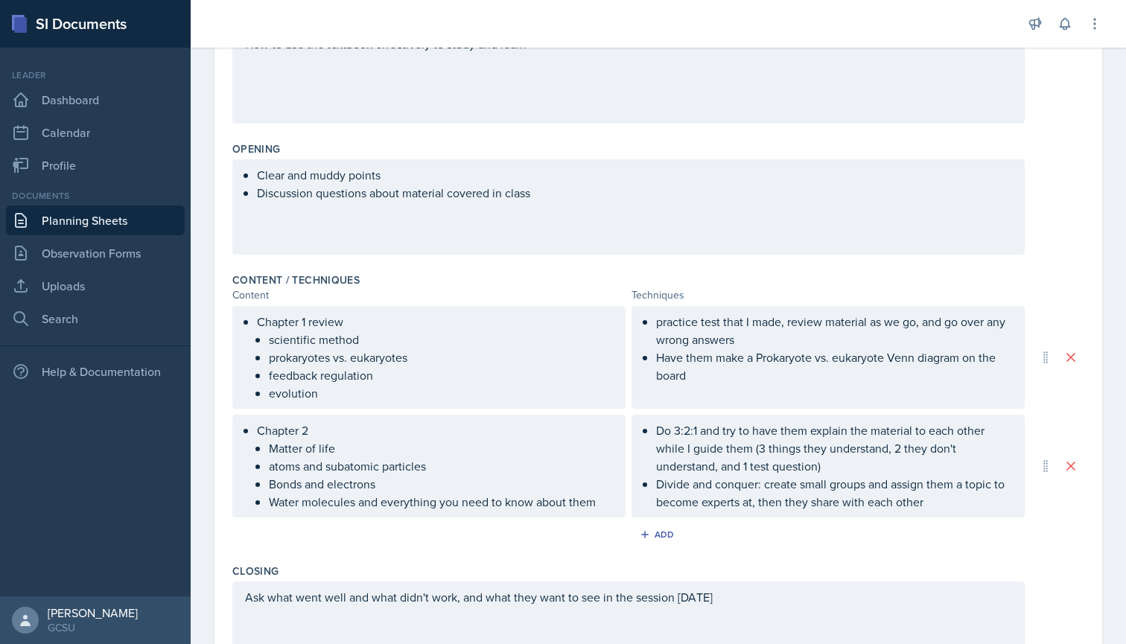
scroll to position [266, 0]
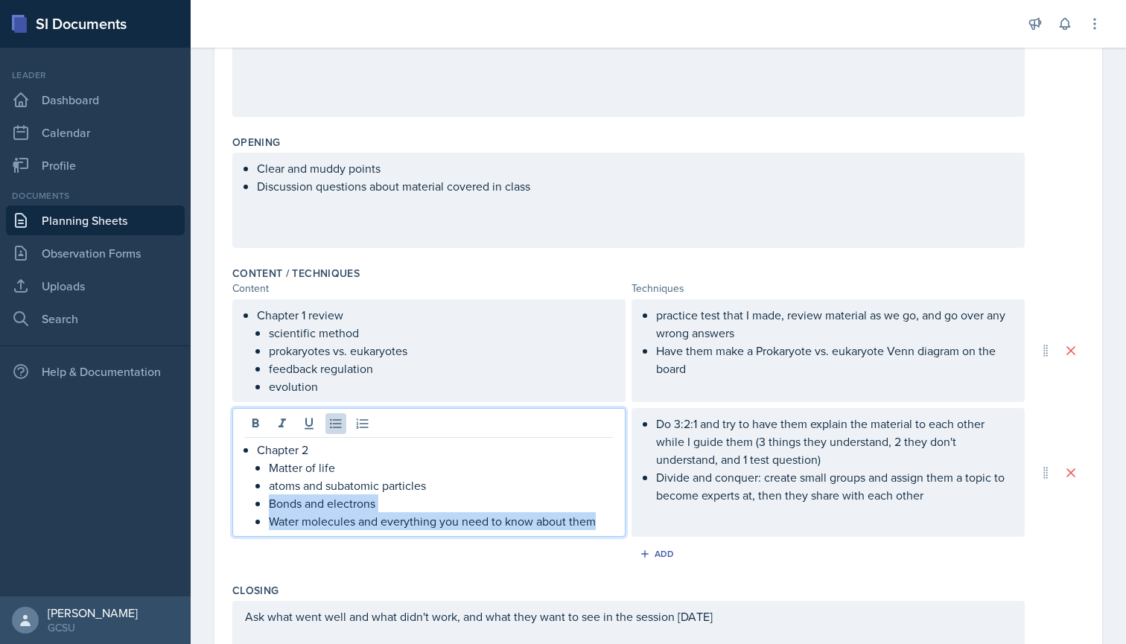
drag, startPoint x: 267, startPoint y: 498, endPoint x: 599, endPoint y: 517, distance: 331.9
click at [599, 517] on li "Chapter 2 Matter of life atoms and subatomic particles Bonds and electrons Wate…" at bounding box center [435, 485] width 356 height 89
click at [599, 517] on p "Water molecules and everything you need to know about them" at bounding box center [441, 521] width 344 height 18
drag, startPoint x: 599, startPoint y: 522, endPoint x: 264, endPoint y: 517, distance: 335.1
click at [264, 517] on li "Chapter 2 Matter of life atoms and subatomic particles Bonds and electrons Wate…" at bounding box center [435, 485] width 356 height 89
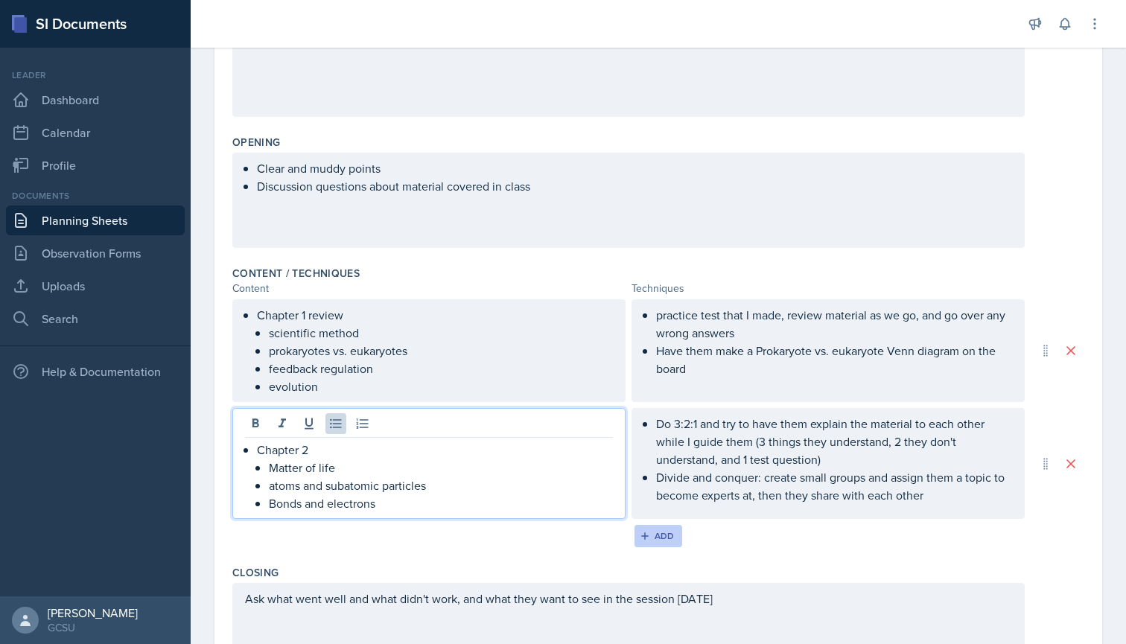
click at [660, 538] on div "Add" at bounding box center [659, 536] width 32 height 12
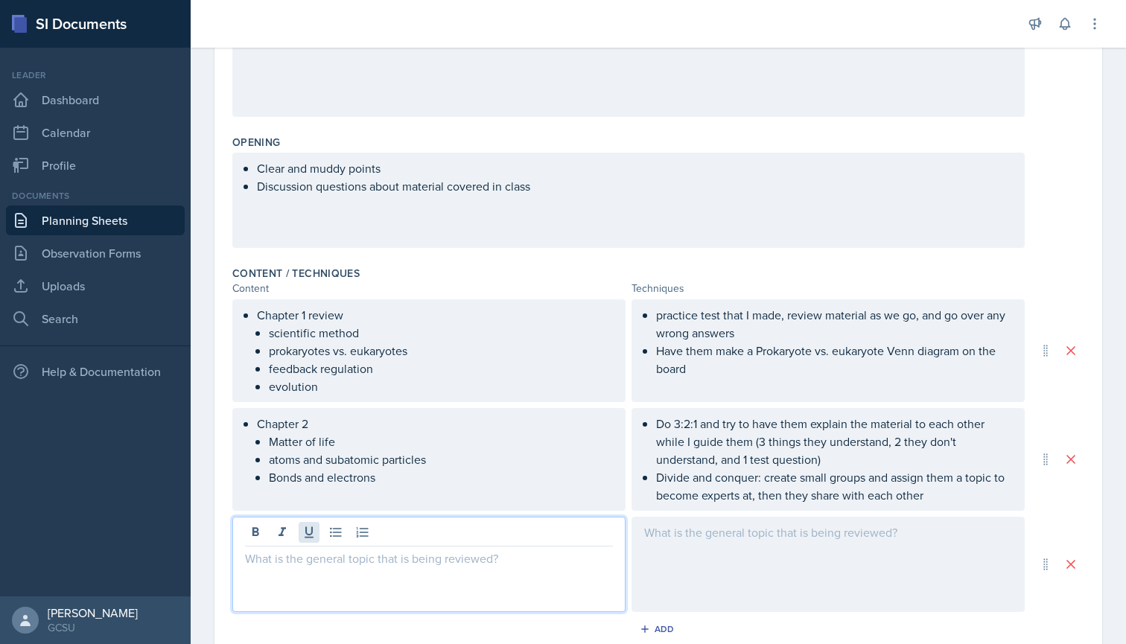
click at [313, 532] on div at bounding box center [428, 564] width 393 height 95
click at [243, 562] on div "Chapter 3" at bounding box center [428, 564] width 393 height 95
click at [337, 529] on icon at bounding box center [335, 533] width 11 height 10
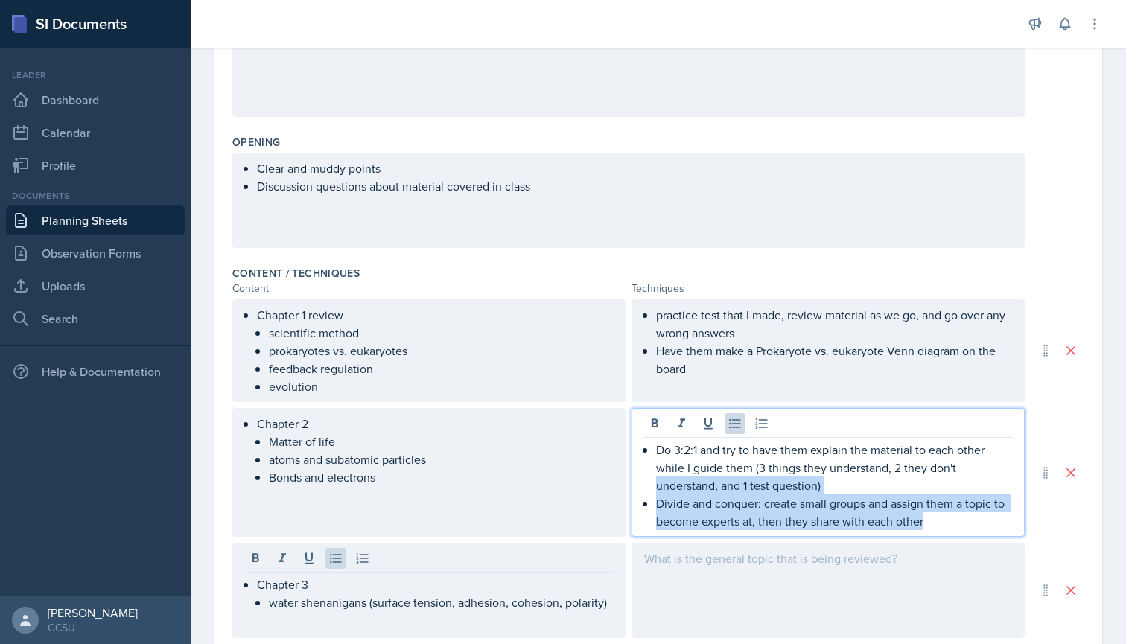
drag, startPoint x: 657, startPoint y: 476, endPoint x: 941, endPoint y: 533, distance: 290.1
click at [941, 533] on div "Do 3:2:1 and try to have them explain the material to each other while I guide …" at bounding box center [827, 472] width 393 height 129
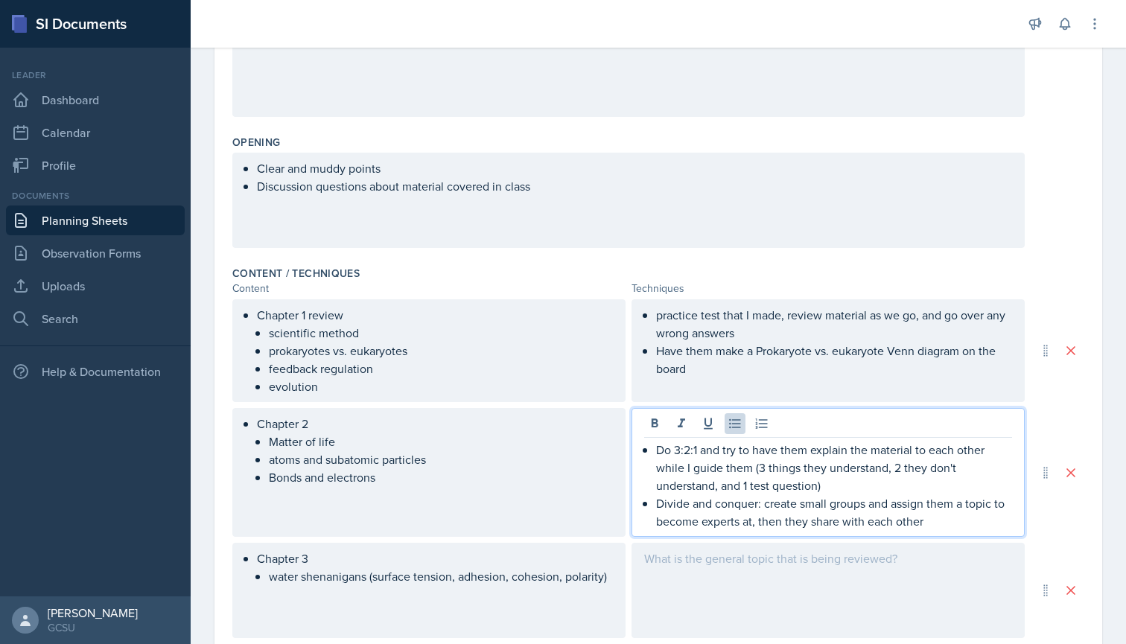
click at [941, 533] on div "Do 3:2:1 and try to have them explain the material to each other while I guide …" at bounding box center [827, 472] width 393 height 129
click at [682, 507] on p "Divide and conquer: create small groups and assign them a topic to become exper…" at bounding box center [834, 512] width 356 height 36
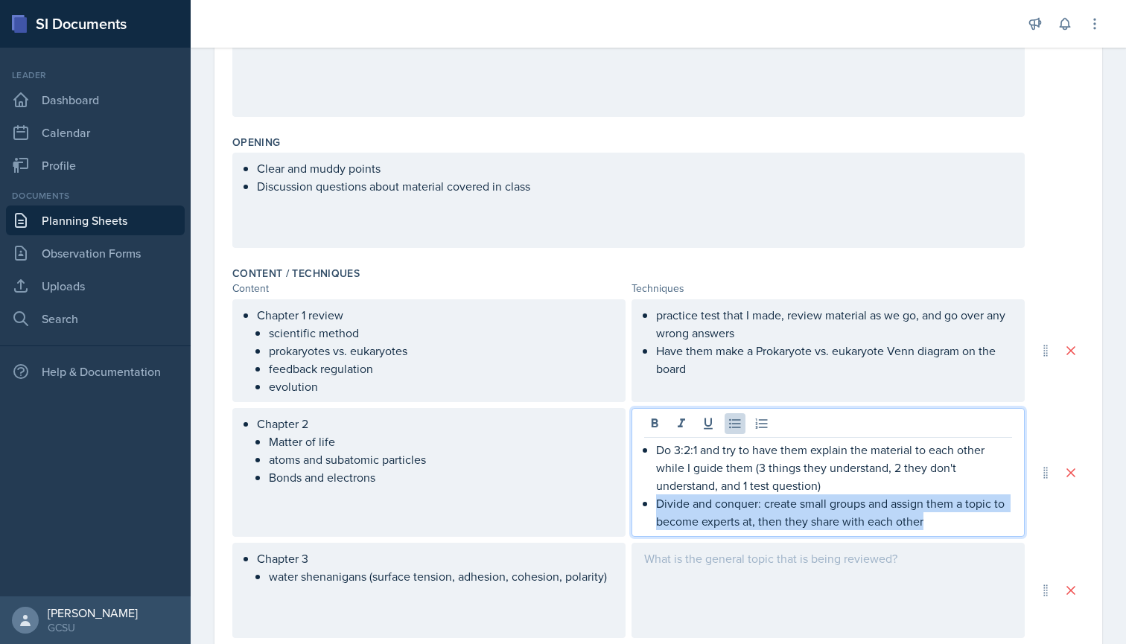
drag, startPoint x: 657, startPoint y: 505, endPoint x: 947, endPoint y: 527, distance: 291.2
click at [947, 527] on p "Divide and conquer: create small groups and assign them a topic to become exper…" at bounding box center [834, 512] width 356 height 36
copy p "Divide and conquer: create small groups and assign them a topic to become exper…"
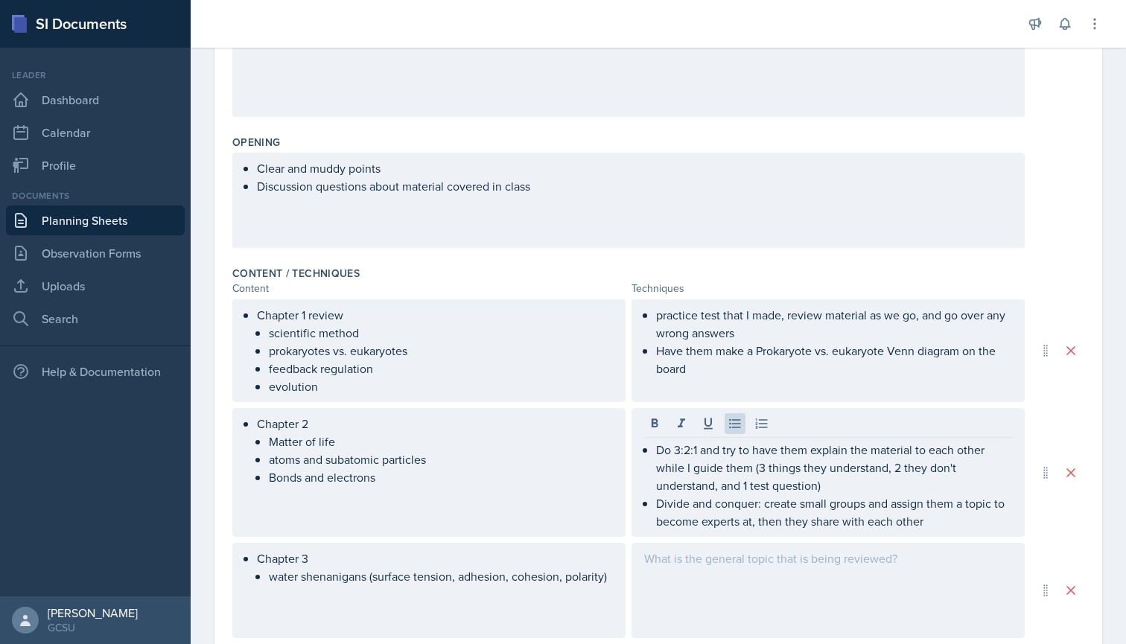
click at [746, 584] on div at bounding box center [827, 590] width 393 height 95
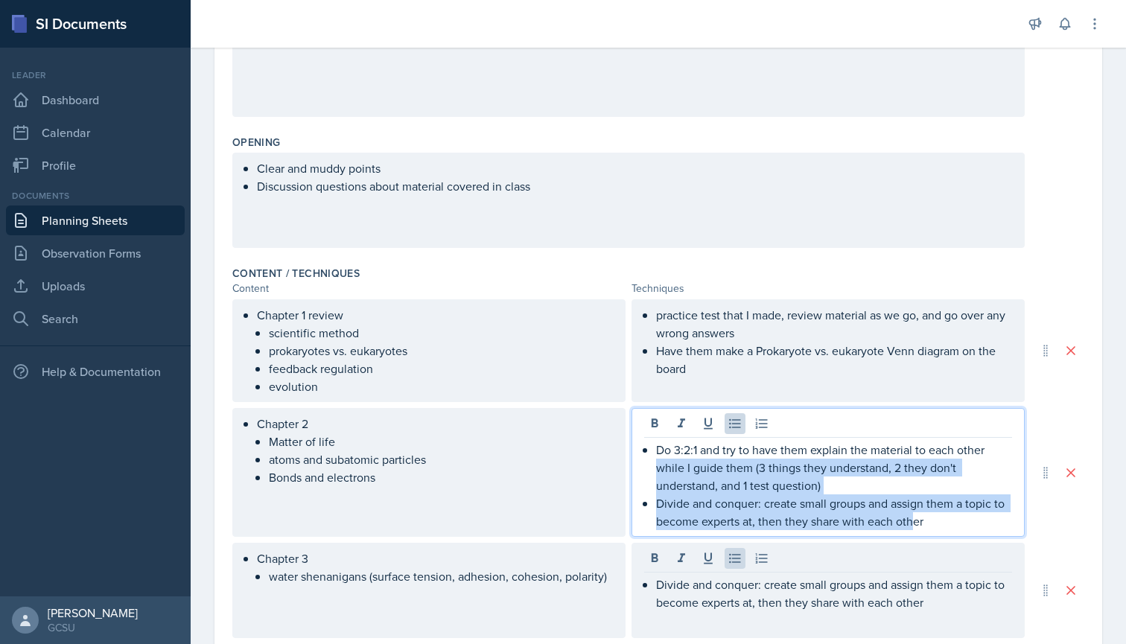
drag, startPoint x: 654, startPoint y: 475, endPoint x: 914, endPoint y: 515, distance: 262.2
click at [914, 515] on div "Do 3:2:1 and try to have them explain the material to each other while I guide …" at bounding box center [828, 485] width 368 height 89
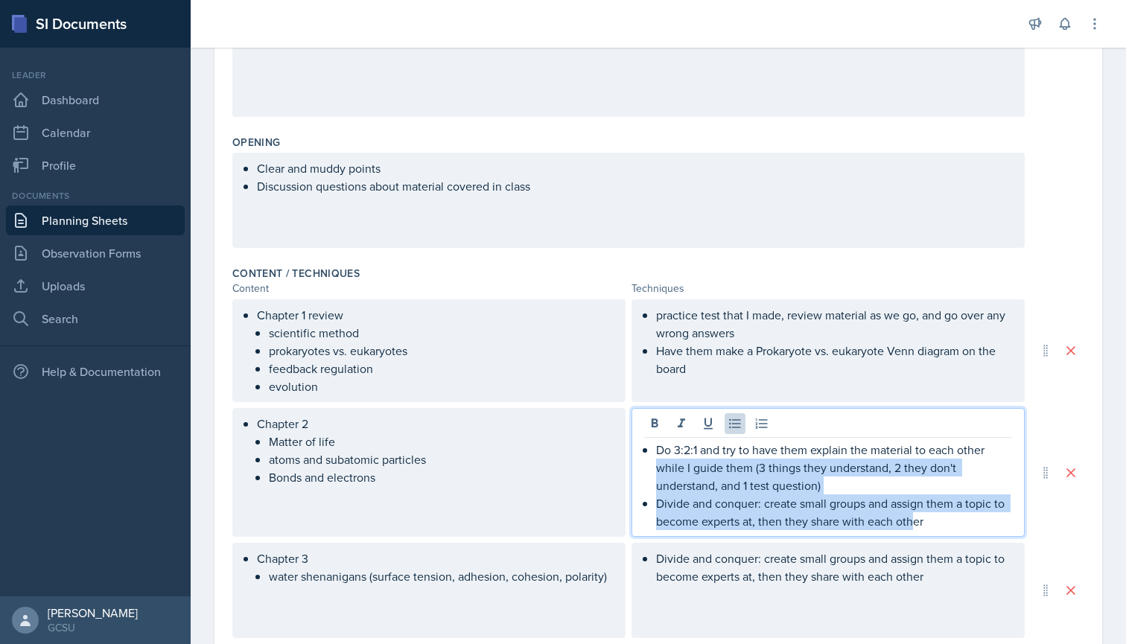
click at [914, 515] on p "Divide and conquer: create small groups and assign them a topic to become exper…" at bounding box center [834, 512] width 356 height 36
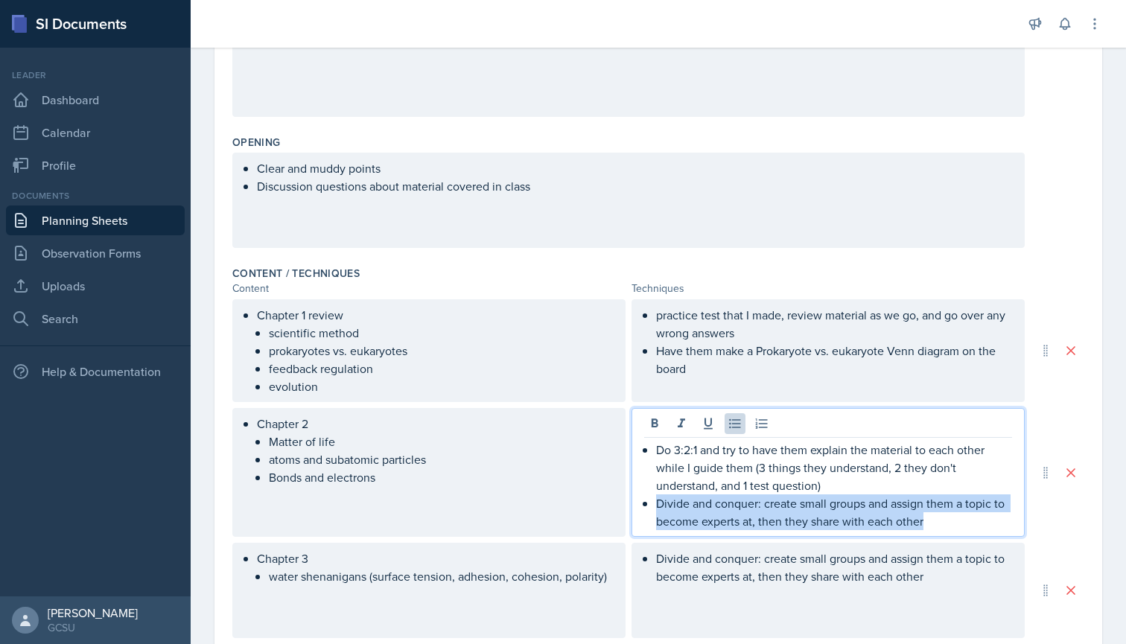
drag, startPoint x: 655, startPoint y: 503, endPoint x: 936, endPoint y: 523, distance: 281.4
click at [936, 523] on p "Divide and conquer: create small groups and assign them a topic to become exper…" at bounding box center [834, 512] width 356 height 36
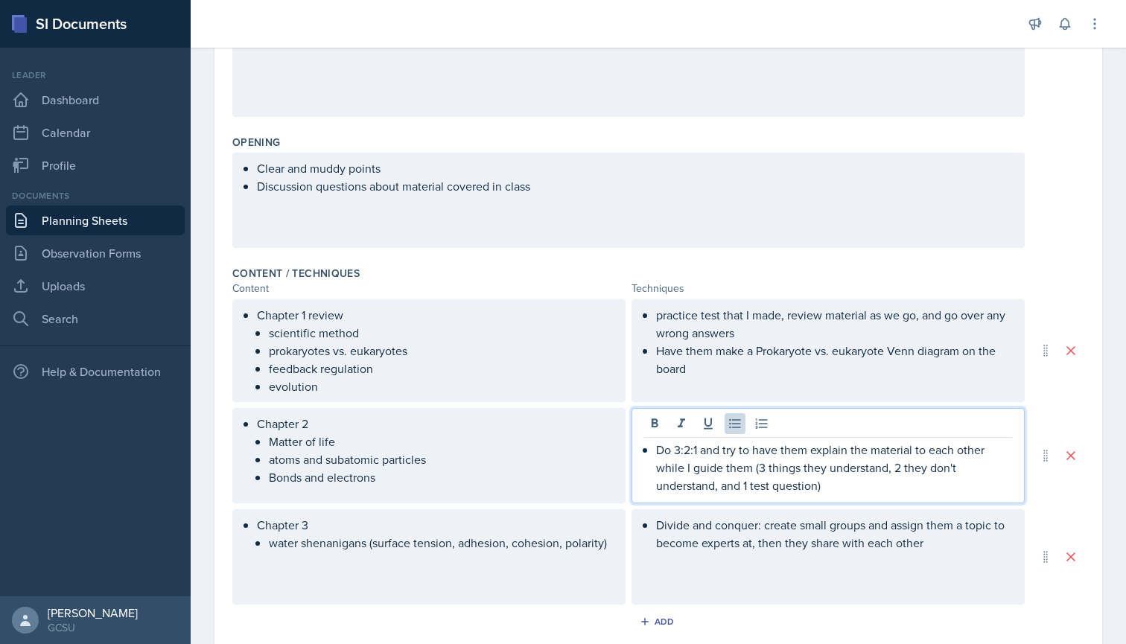
click at [604, 546] on li "Chapter 3 water shenanigans (surface tension, adhesion, cohesion, polarity)" at bounding box center [435, 534] width 356 height 36
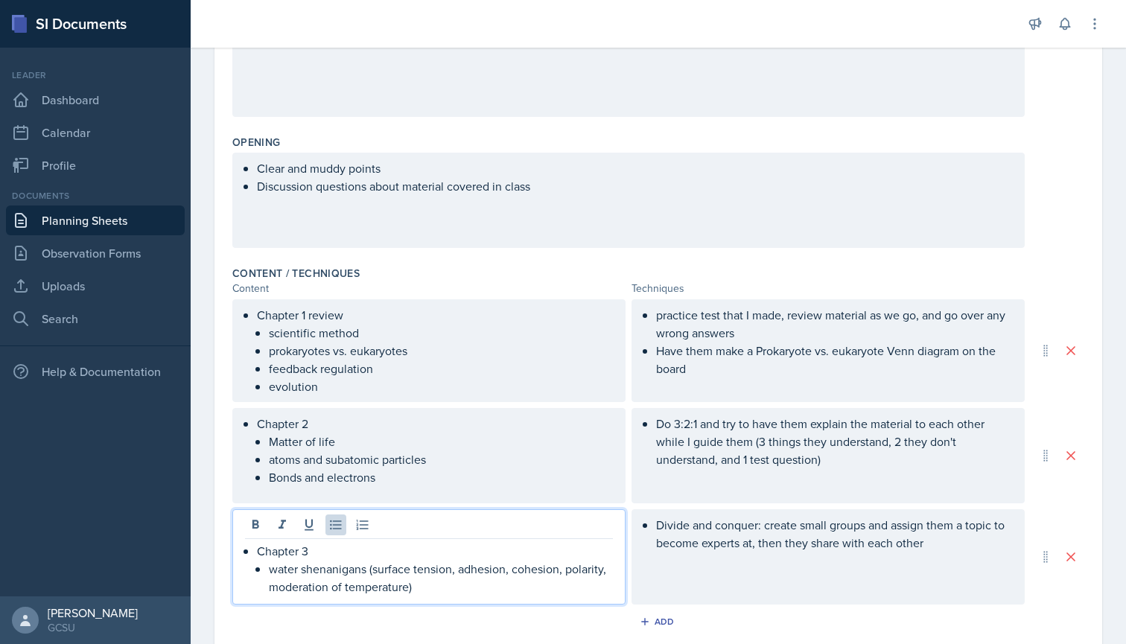
click at [693, 587] on div "Divide and conquer: create small groups and assign them a topic to become exper…" at bounding box center [827, 556] width 393 height 95
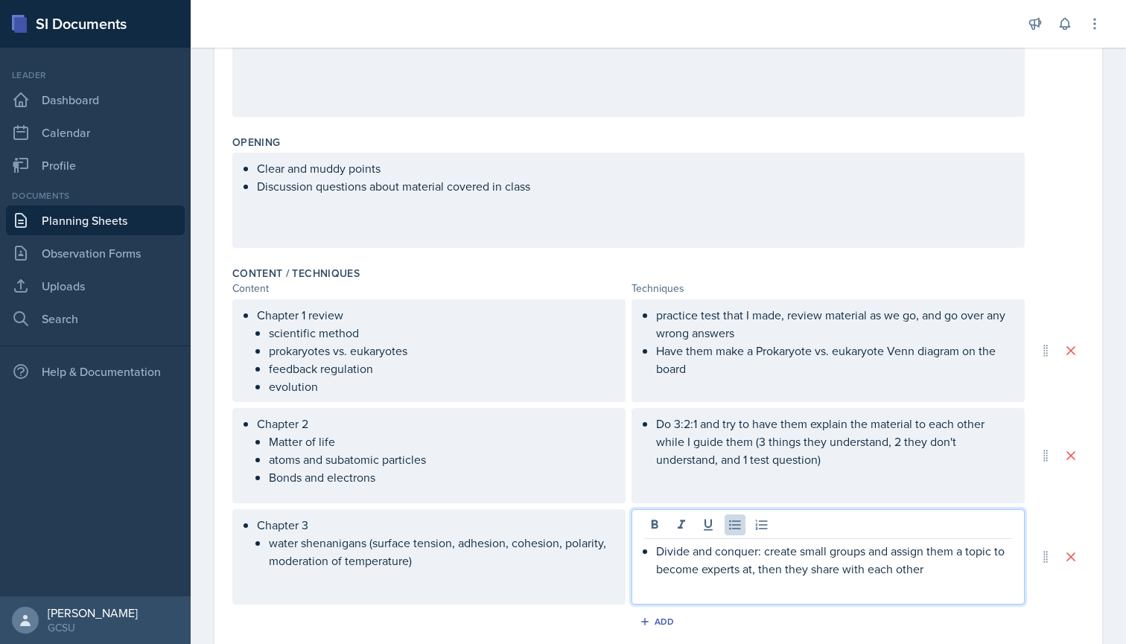
click at [751, 278] on div "Content / Techniques" at bounding box center [658, 273] width 852 height 15
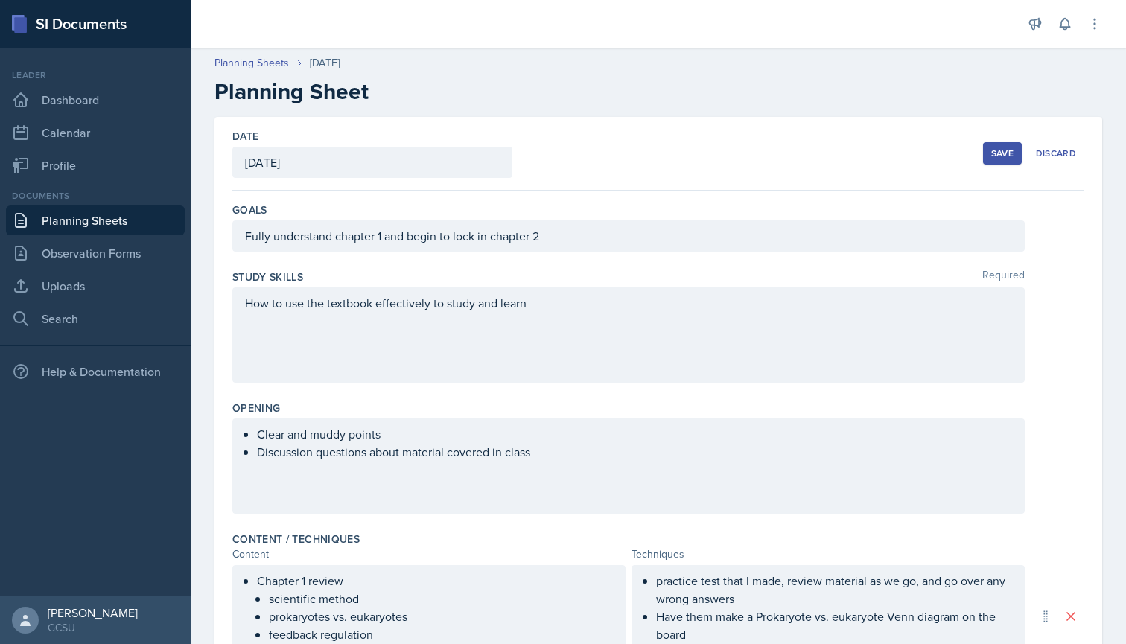
scroll to position [0, 0]
